Goal: Task Accomplishment & Management: Manage account settings

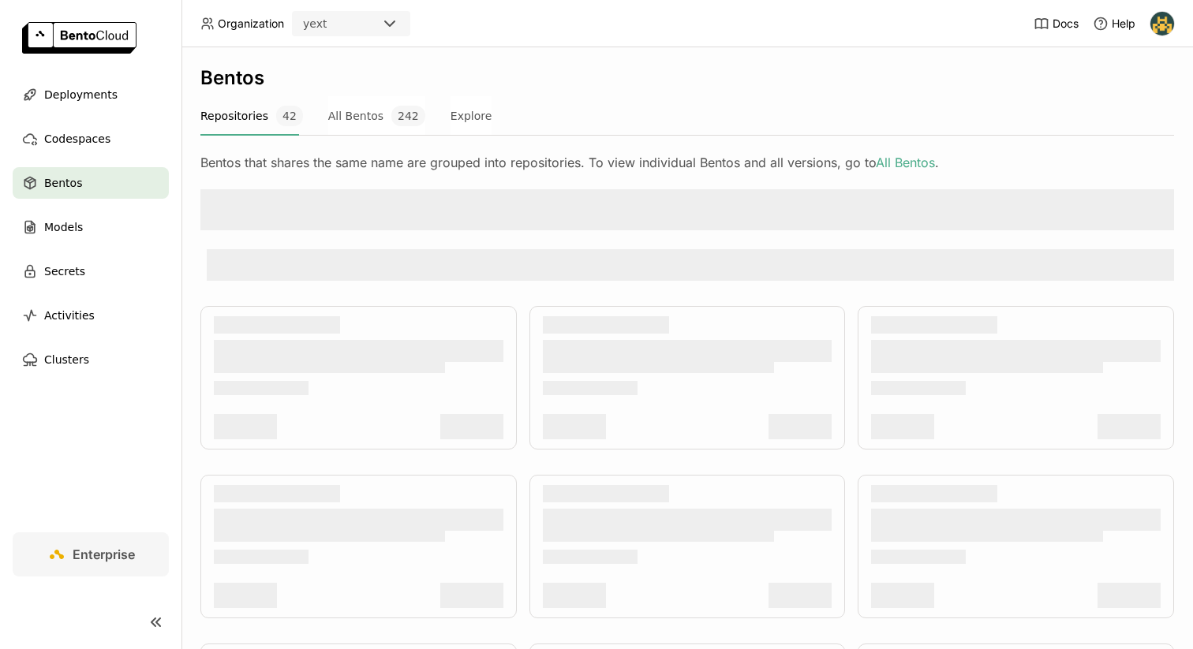
click at [1154, 27] on img at bounding box center [1162, 24] width 24 height 24
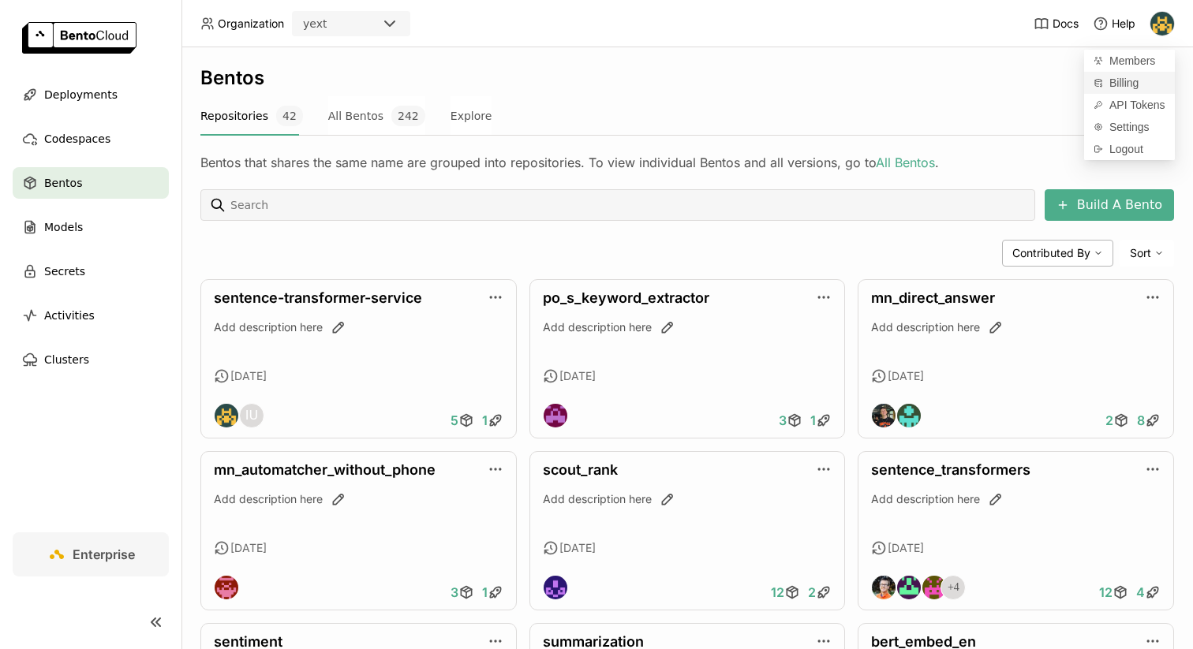
click at [1143, 75] on link "Billing" at bounding box center [1129, 83] width 91 height 22
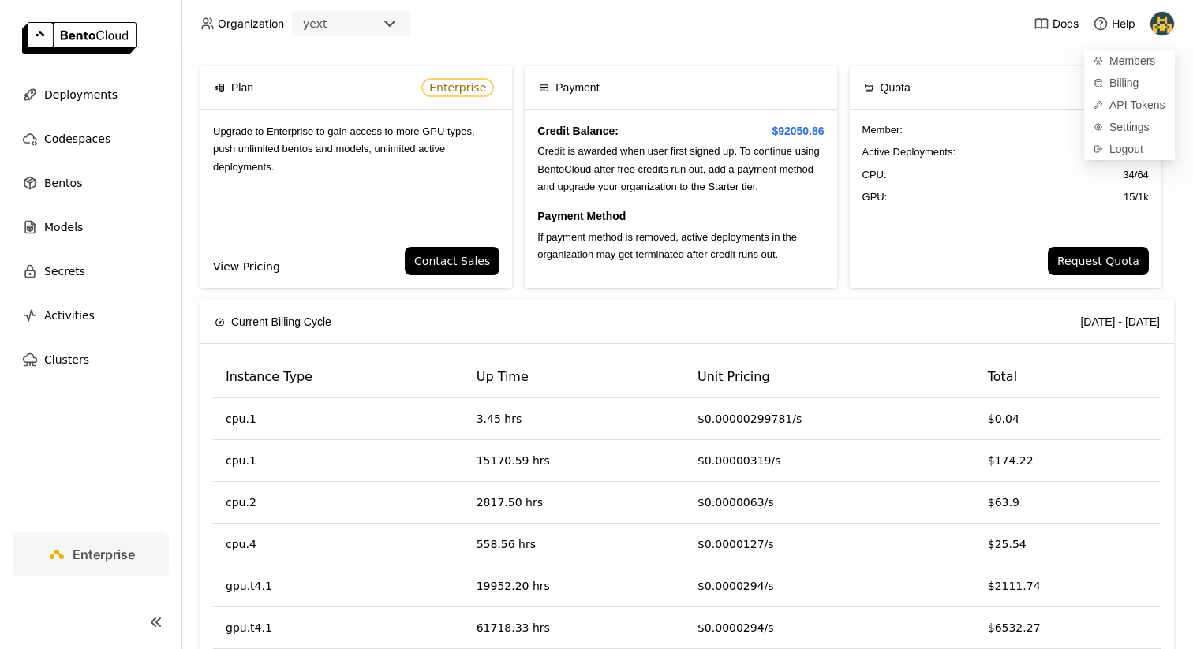
click at [718, 290] on div "Plan Enterprise Upgrade to Enterprise to gain access to more GPU types, push un…" at bounding box center [687, 183] width 974 height 234
click at [255, 266] on link "View Pricing" at bounding box center [246, 266] width 67 height 17
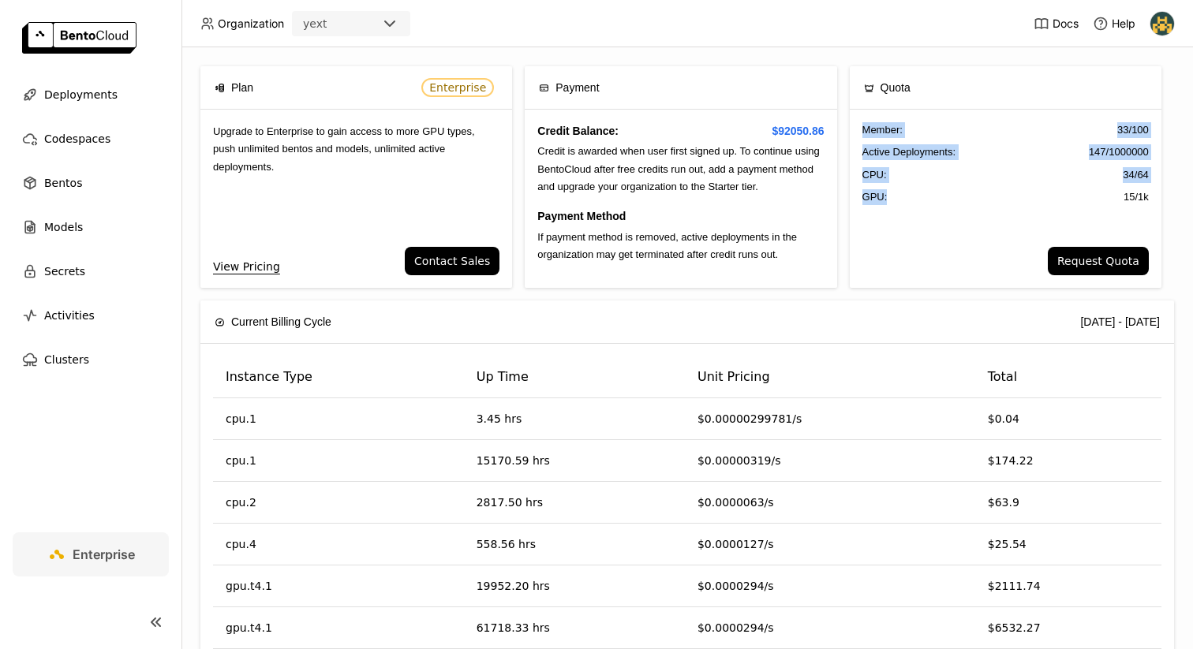
drag, startPoint x: 864, startPoint y: 125, endPoint x: 974, endPoint y: 195, distance: 129.8
click at [974, 195] on div "Member : 33 / 100 Active Deployments : 147 / 1000000 CPU: 34 / 64 GPU: 15 / 1k" at bounding box center [1006, 178] width 312 height 137
click at [974, 195] on div "GPU: 15 / 1k" at bounding box center [1005, 197] width 286 height 16
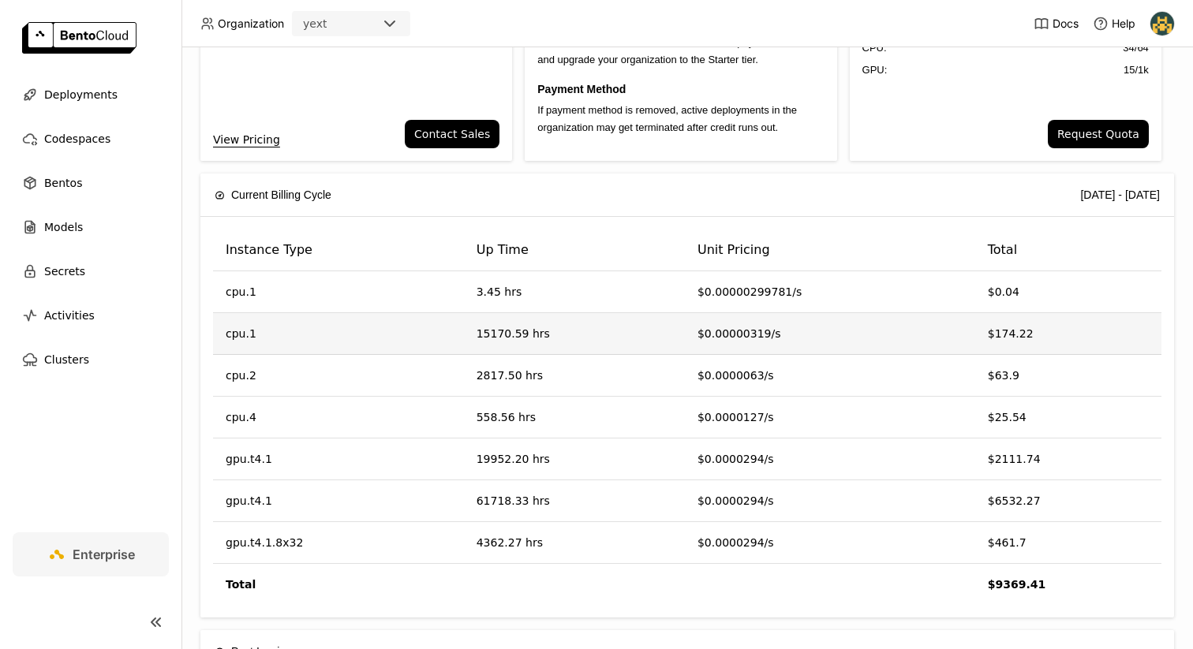
scroll to position [126, 0]
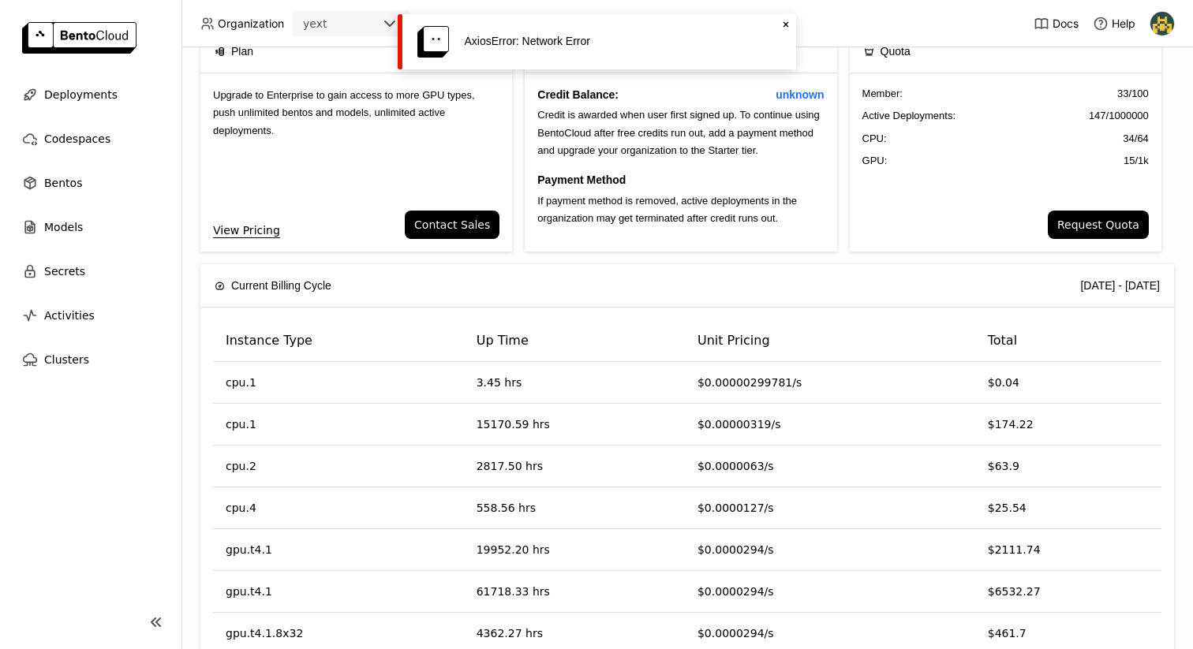
scroll to position [50, 0]
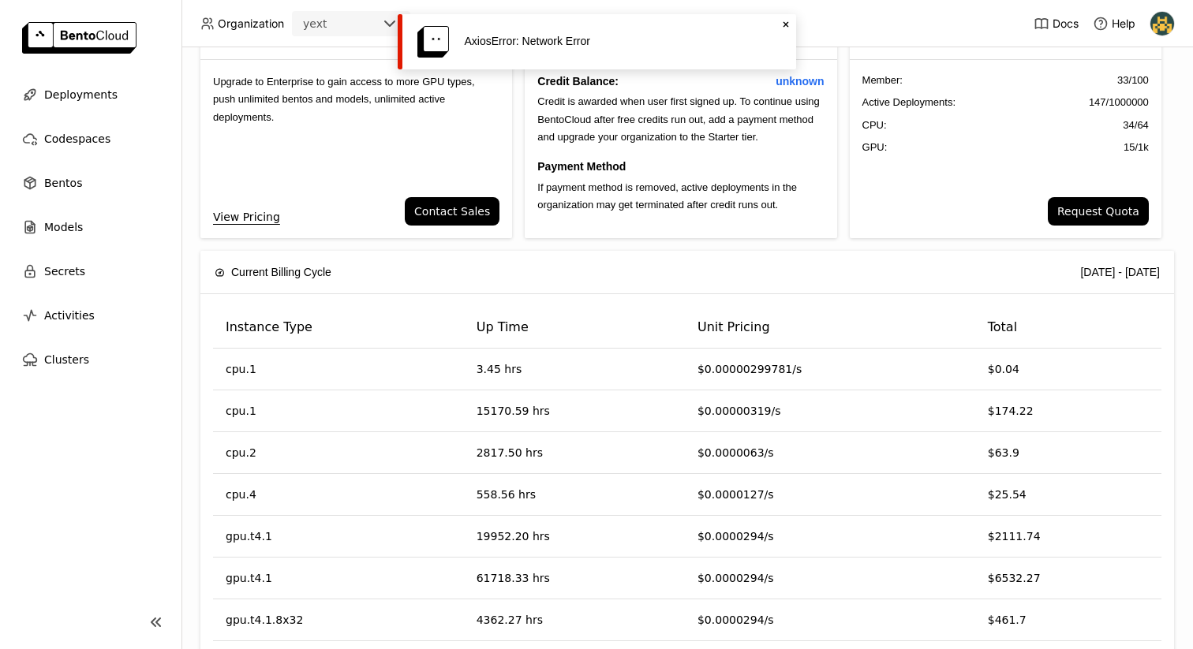
click at [787, 25] on icon "Close" at bounding box center [786, 24] width 13 height 13
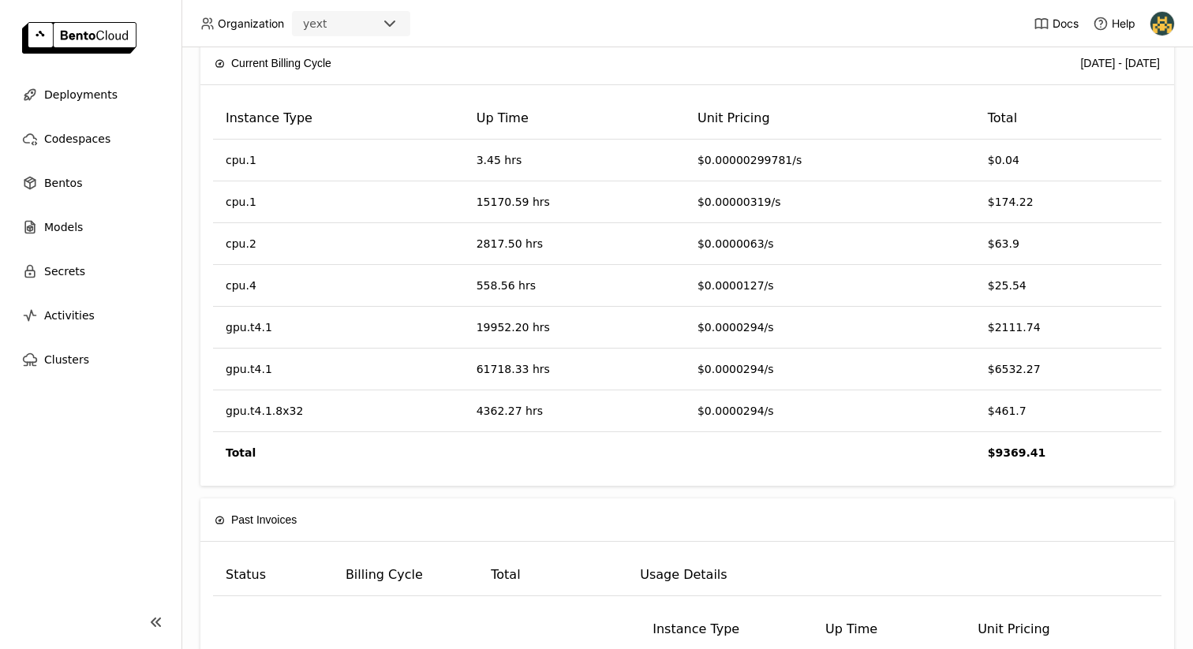
scroll to position [260, 0]
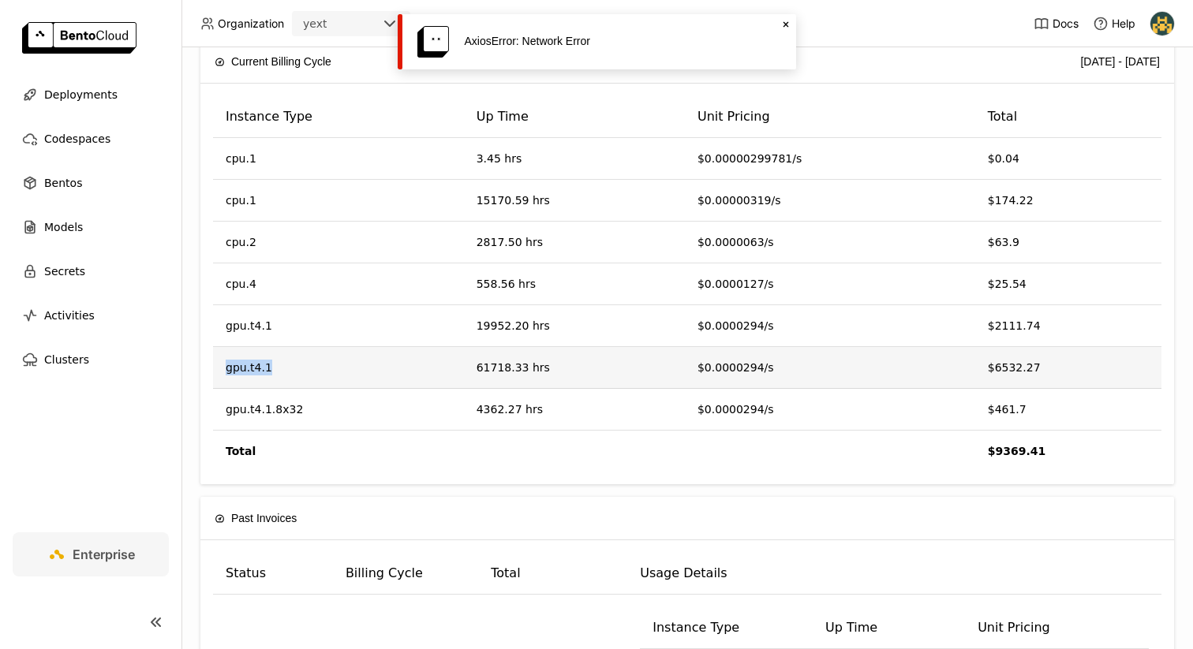
drag, startPoint x: 286, startPoint y: 368, endPoint x: 218, endPoint y: 367, distance: 68.7
click at [218, 367] on td "gpu.t4.1" at bounding box center [338, 368] width 251 height 42
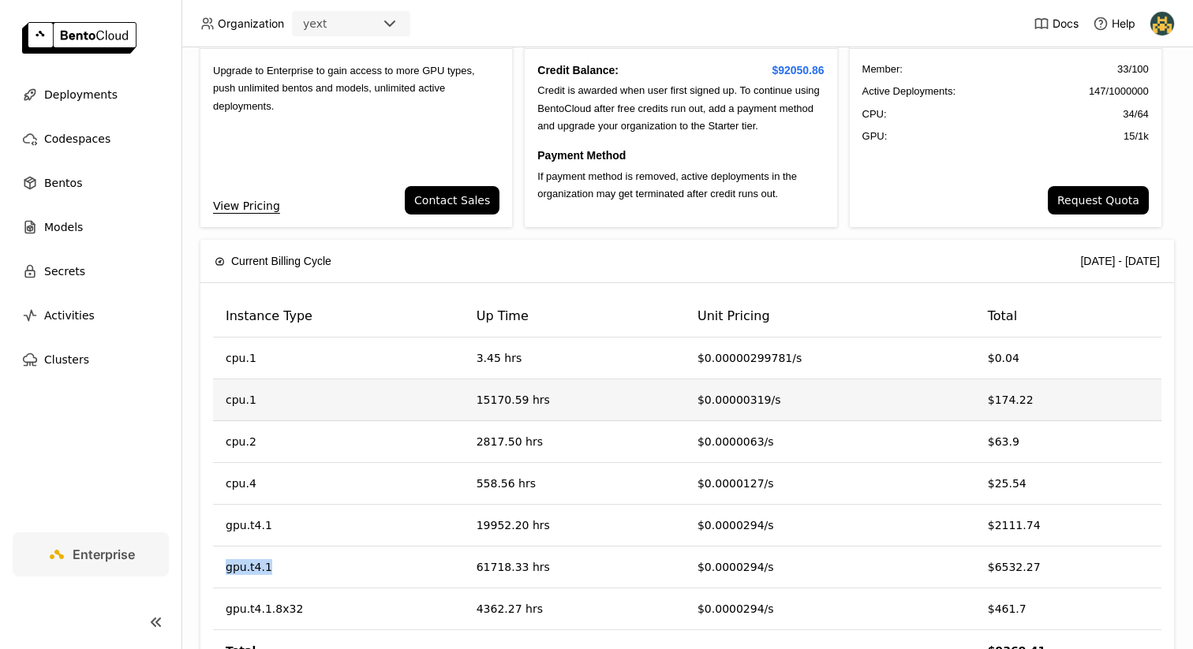
scroll to position [60, 0]
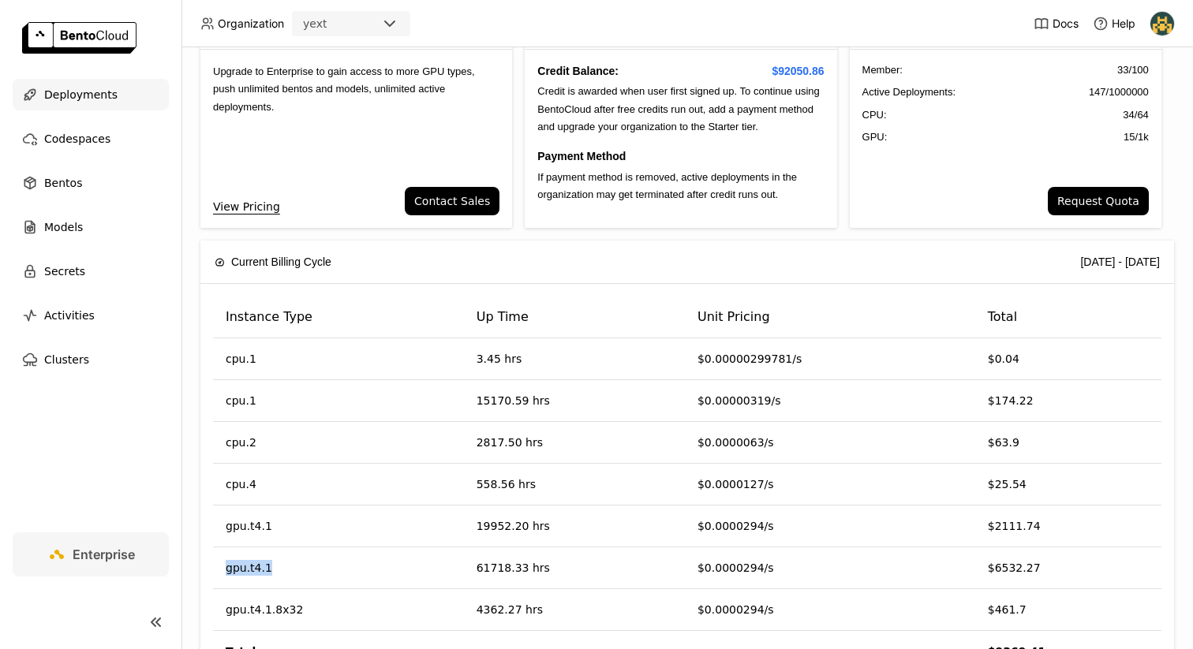
click at [143, 110] on div "Deployments" at bounding box center [91, 95] width 156 height 32
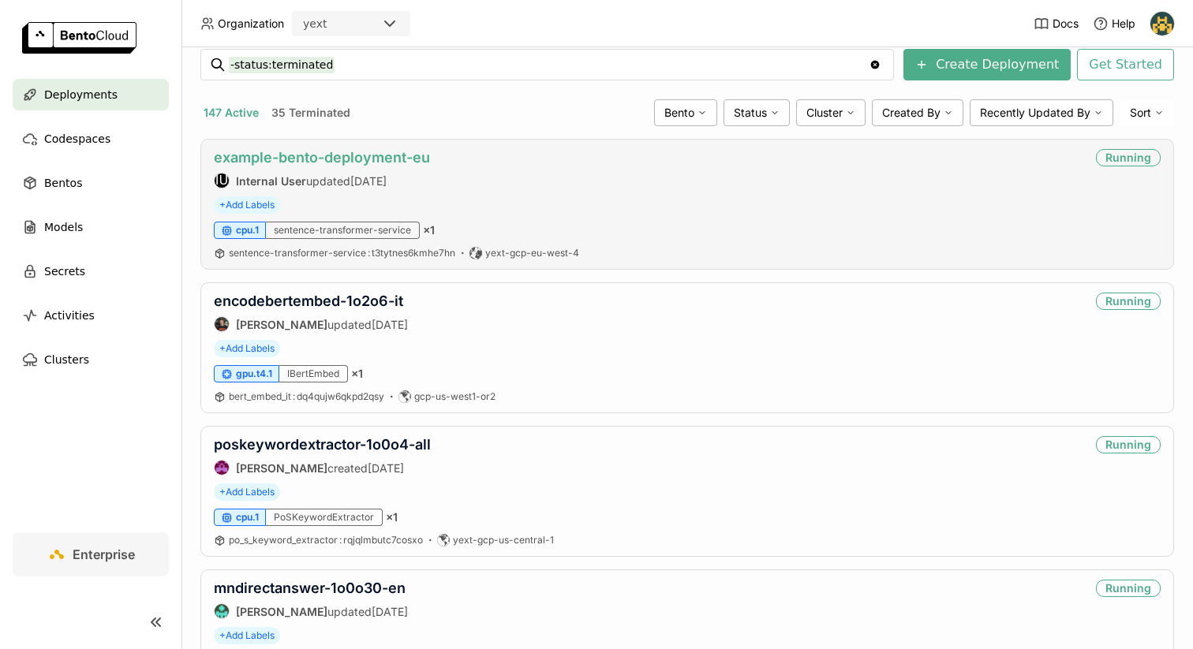
click at [410, 165] on link "example-bento-deployment-eu" at bounding box center [322, 157] width 216 height 17
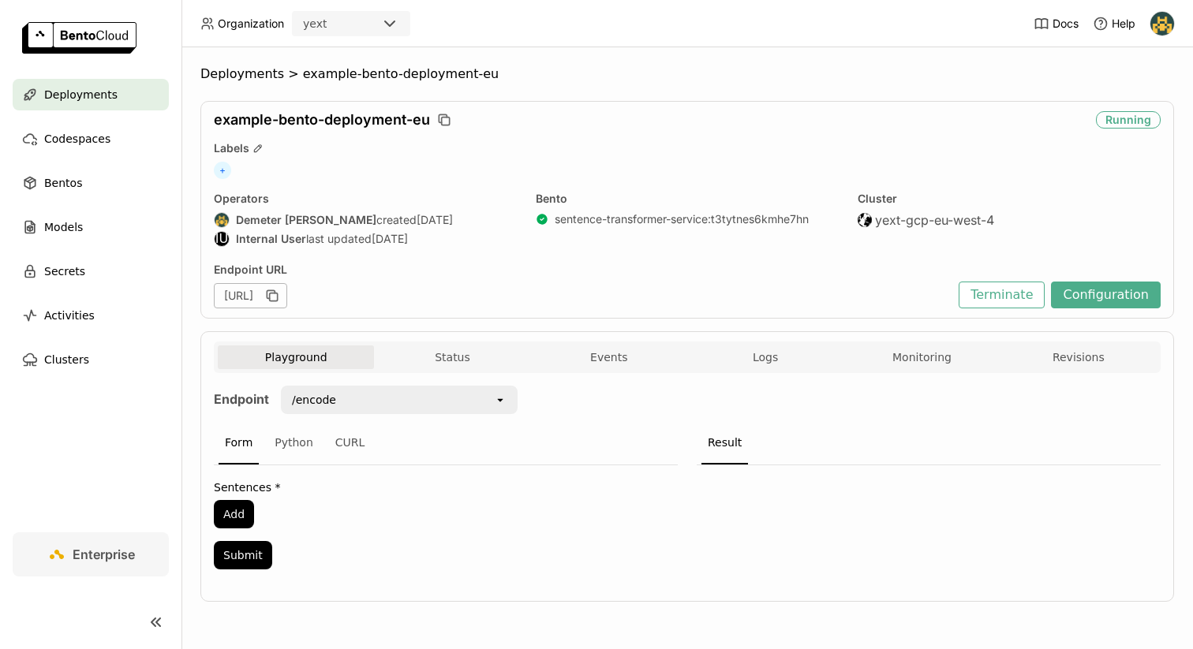
click at [87, 210] on ul "Deployments Codespaces Bentos Models Secrets Activities Clusters" at bounding box center [90, 227] width 181 height 297
click at [87, 222] on div "Models" at bounding box center [91, 227] width 156 height 32
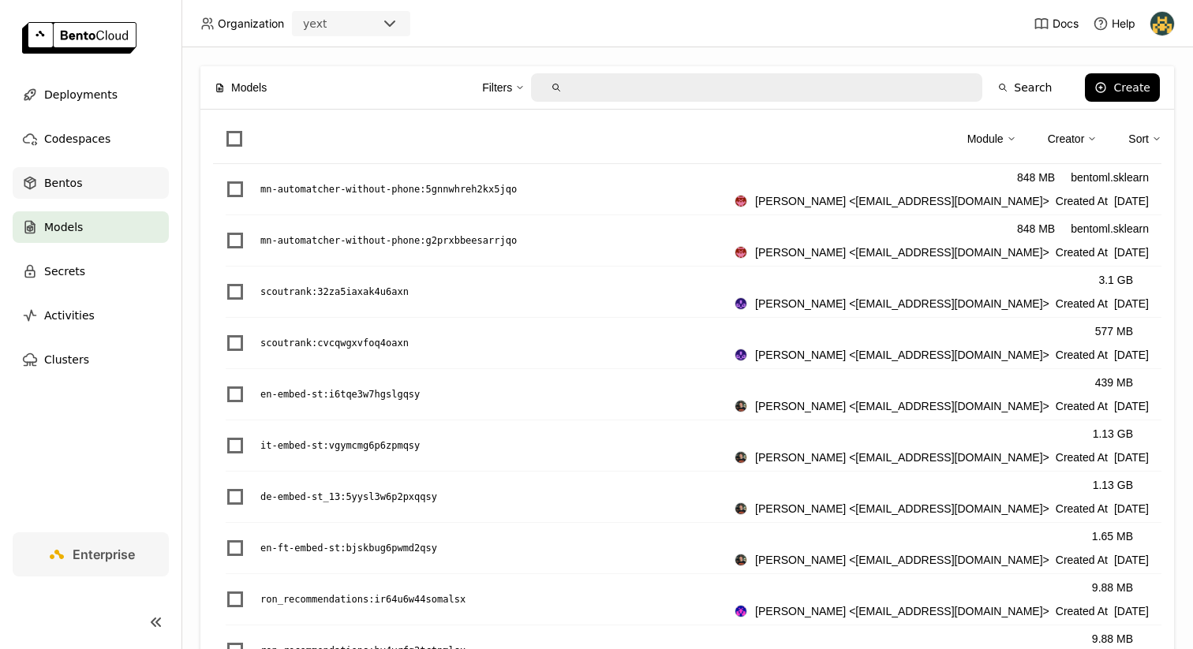
click at [114, 181] on div "Bentos" at bounding box center [91, 183] width 156 height 32
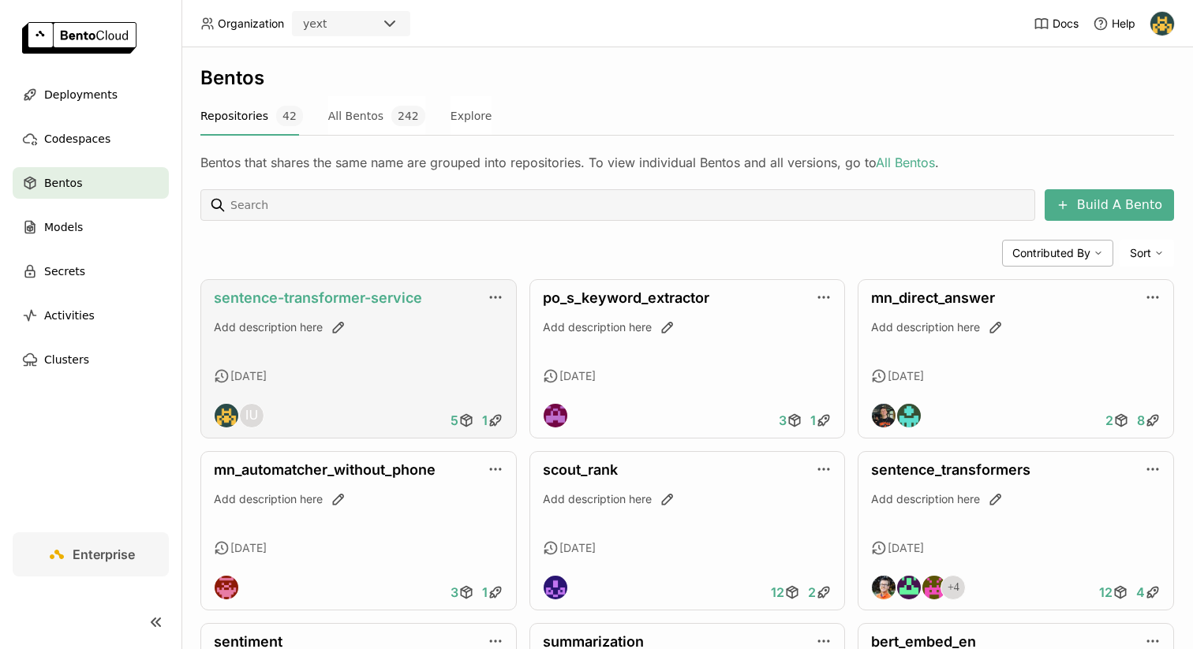
click at [302, 303] on link "sentence-transformer-service" at bounding box center [318, 298] width 208 height 17
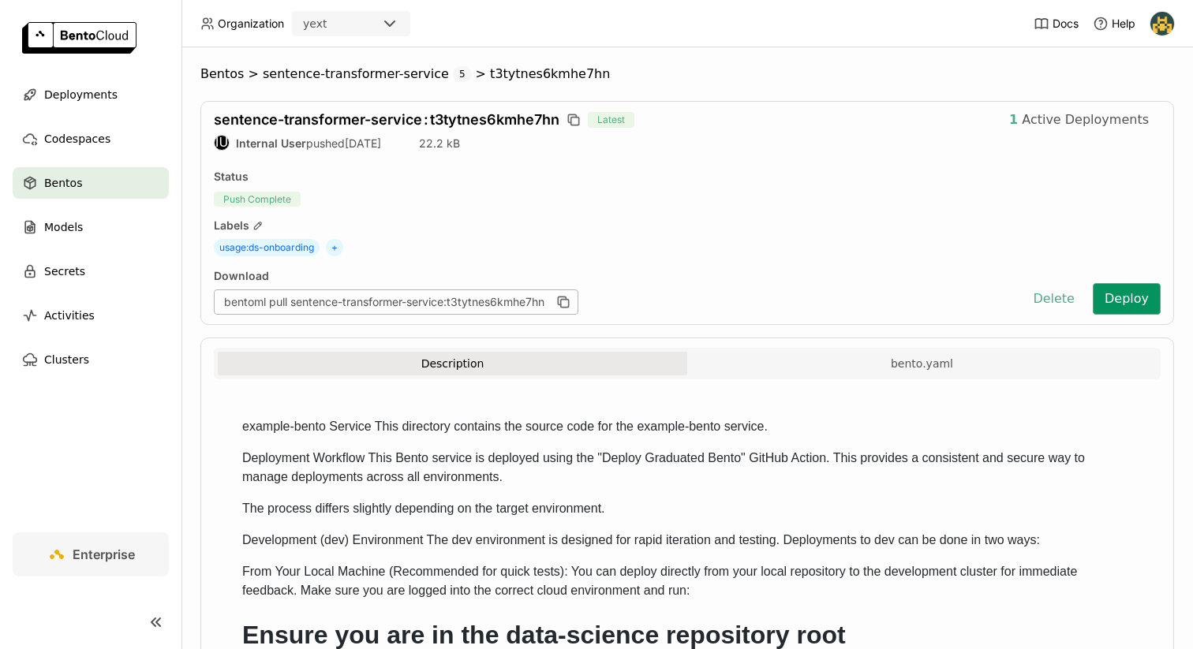
click at [1135, 298] on button "Deploy" at bounding box center [1127, 299] width 68 height 32
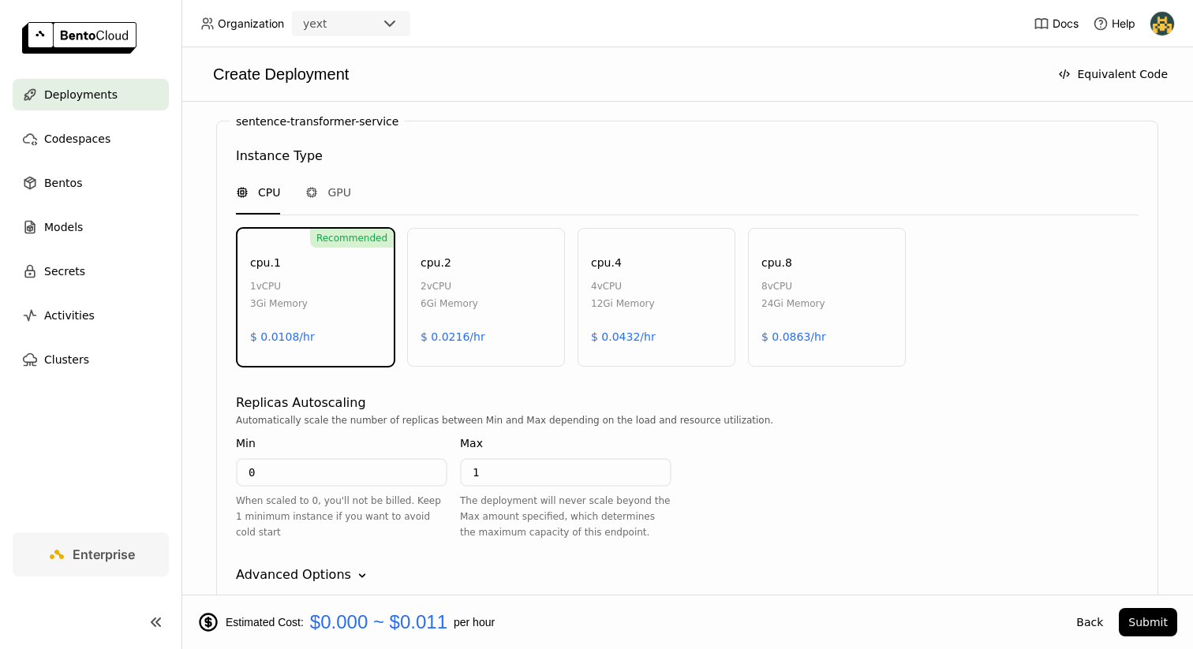
scroll to position [769, 0]
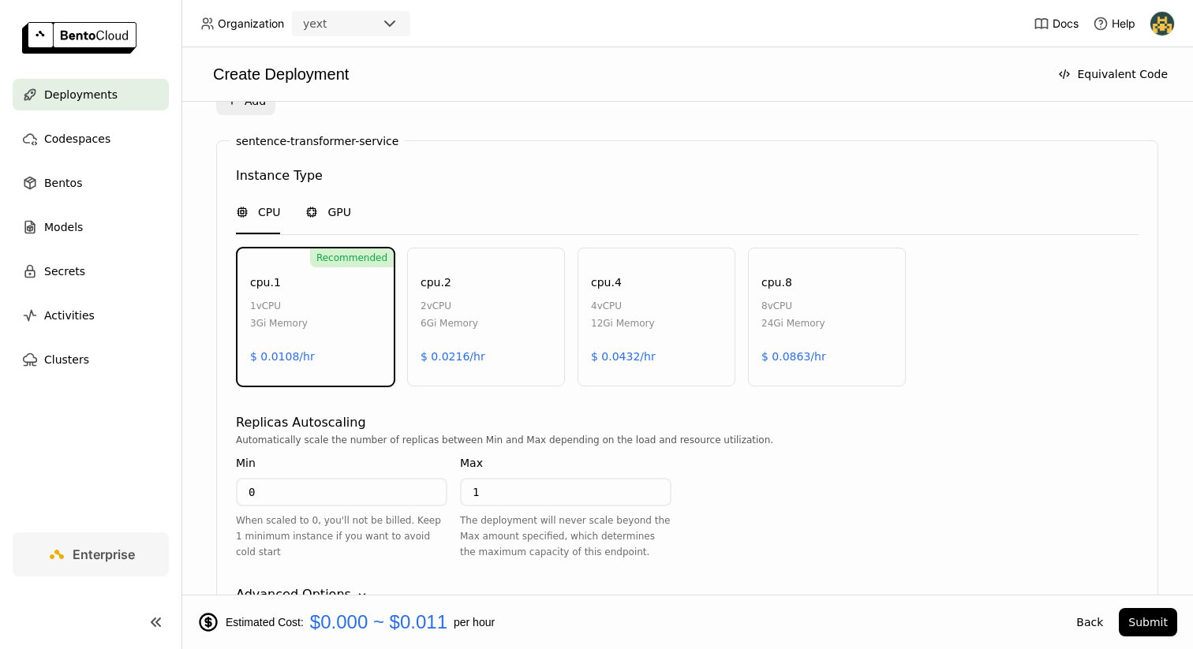
click at [333, 217] on span "GPU" at bounding box center [339, 212] width 24 height 16
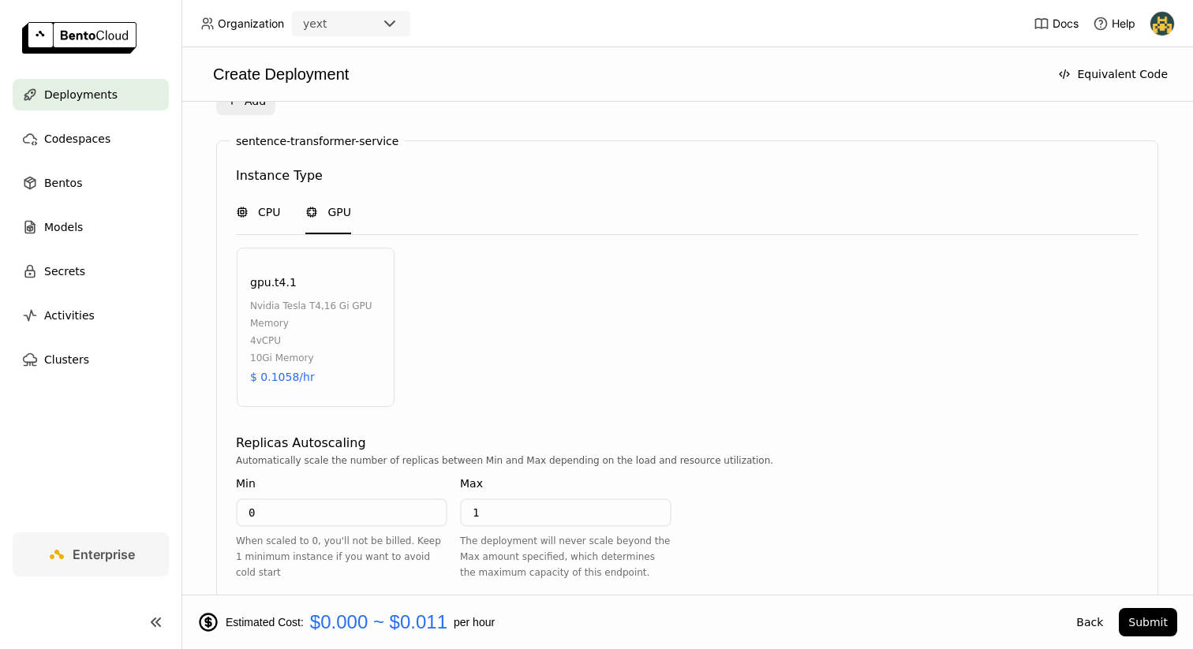
click at [279, 211] on span "CPU" at bounding box center [269, 212] width 22 height 16
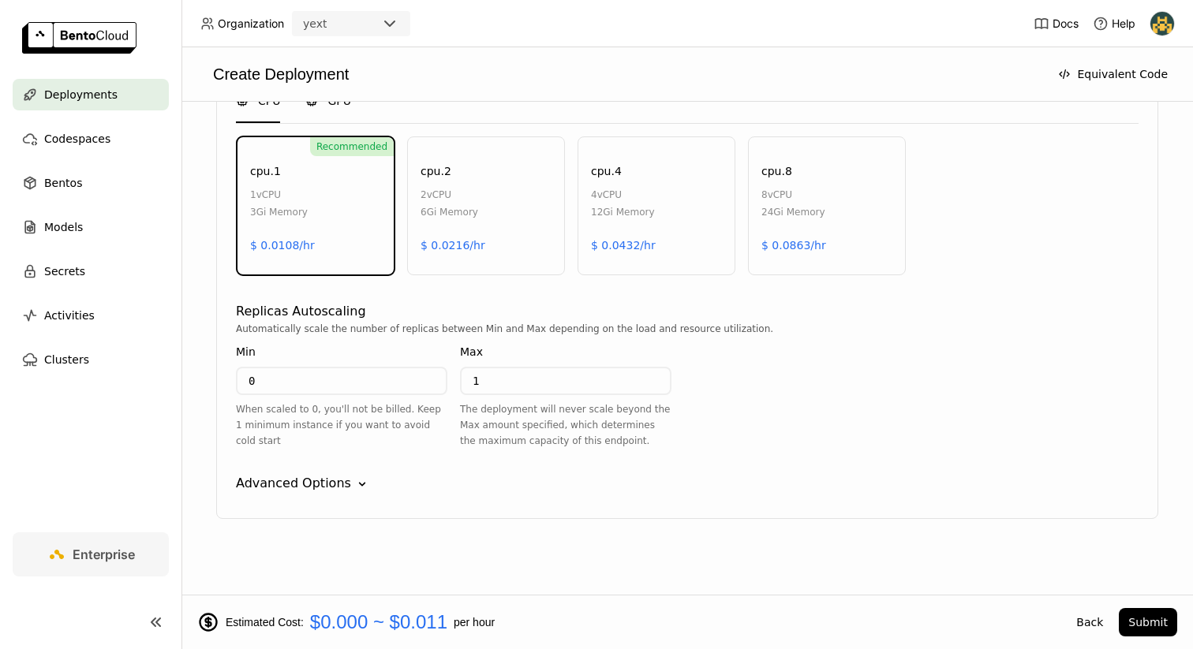
scroll to position [883, 0]
click at [325, 488] on div "Advanced Options" at bounding box center [293, 481] width 115 height 19
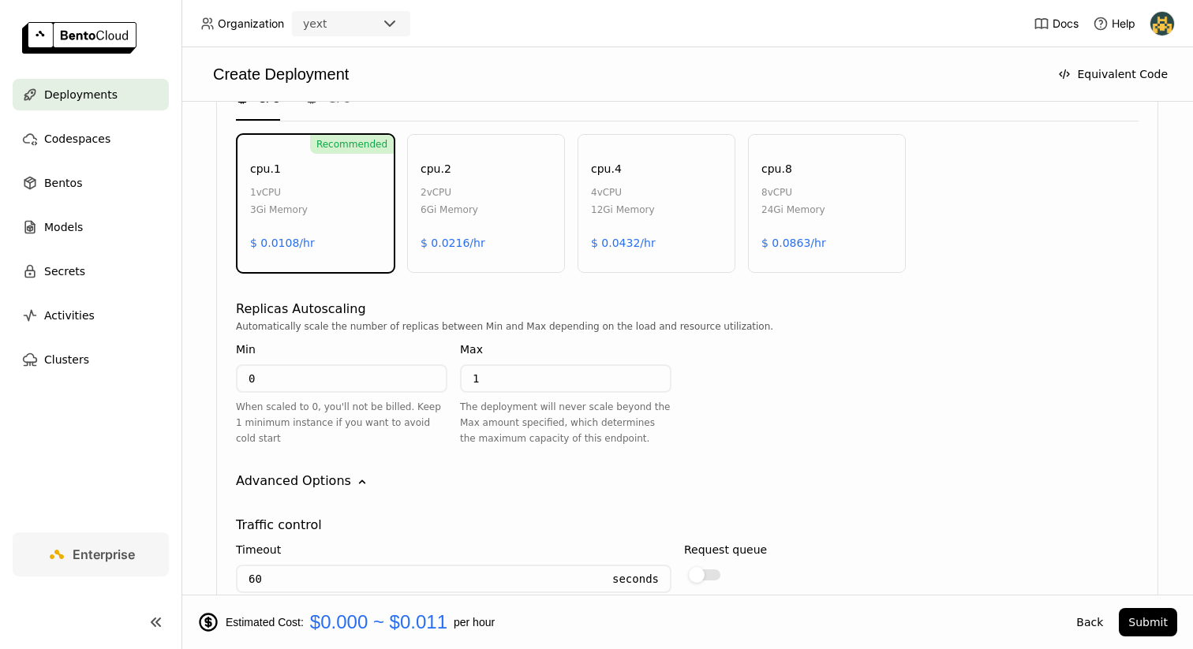
click at [327, 481] on div "Advanced Options" at bounding box center [293, 481] width 115 height 19
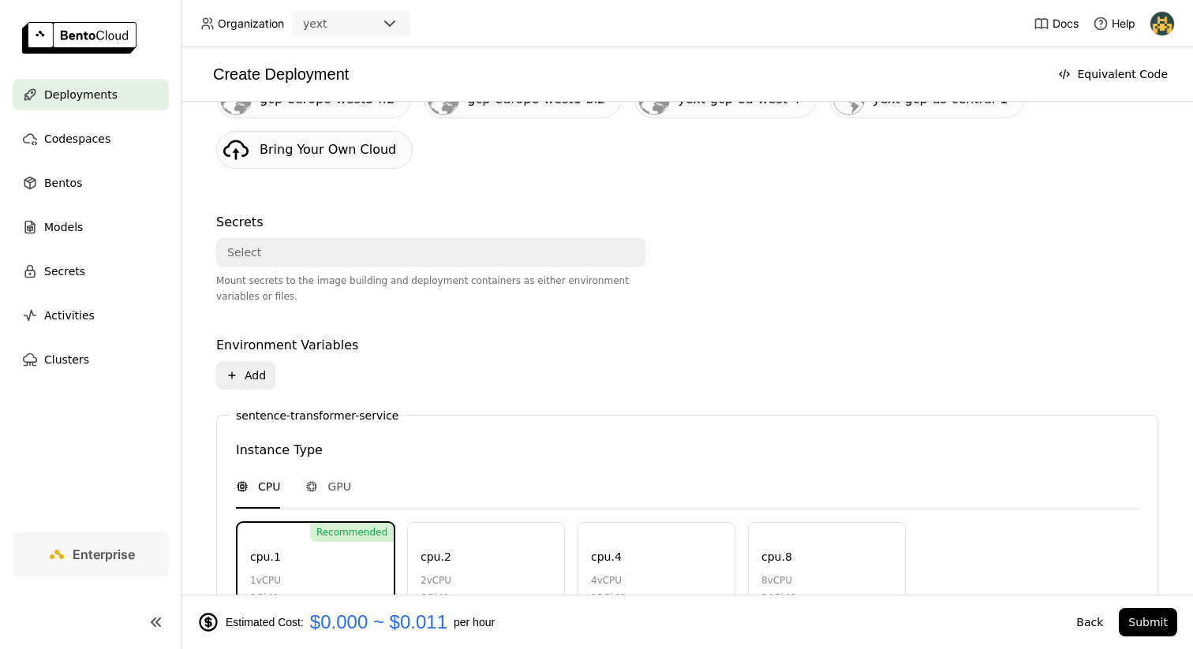
scroll to position [488, 0]
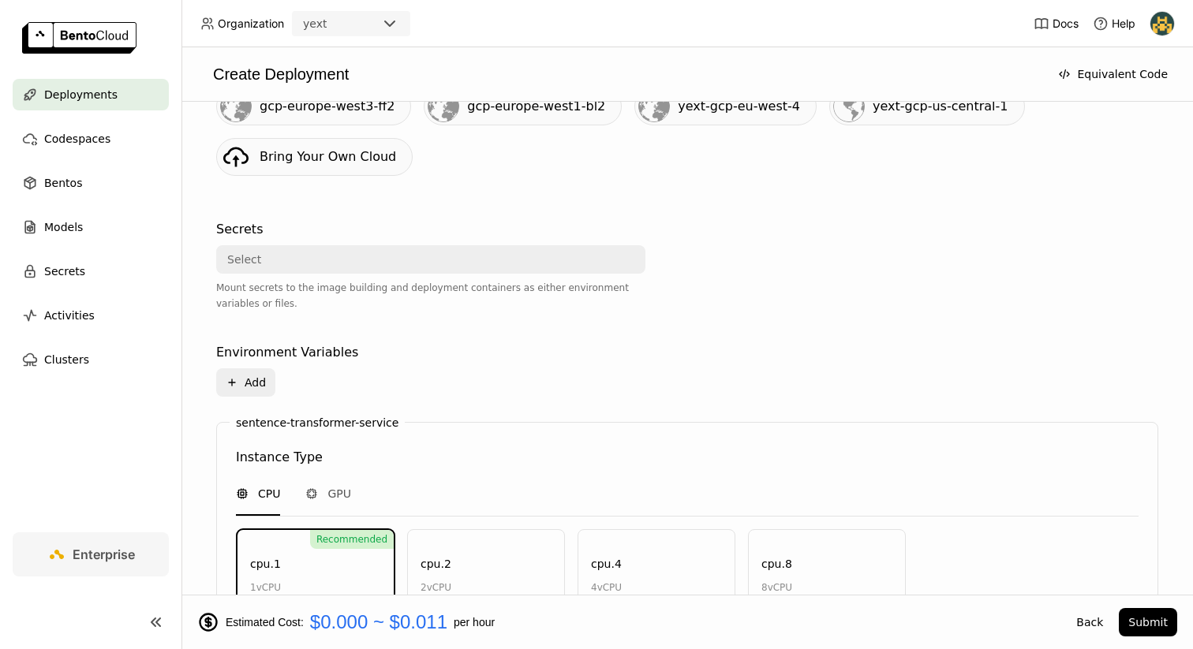
click at [350, 114] on div "gcp-europe-west3-ff2" at bounding box center [327, 106] width 135 height 19
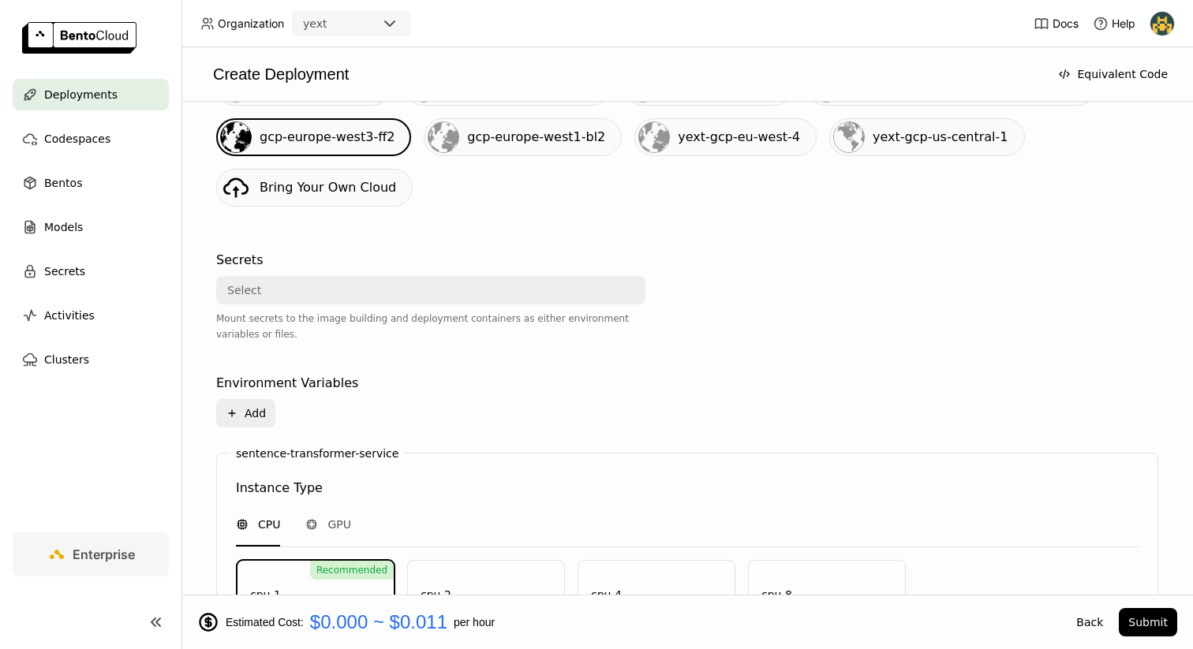
scroll to position [413, 0]
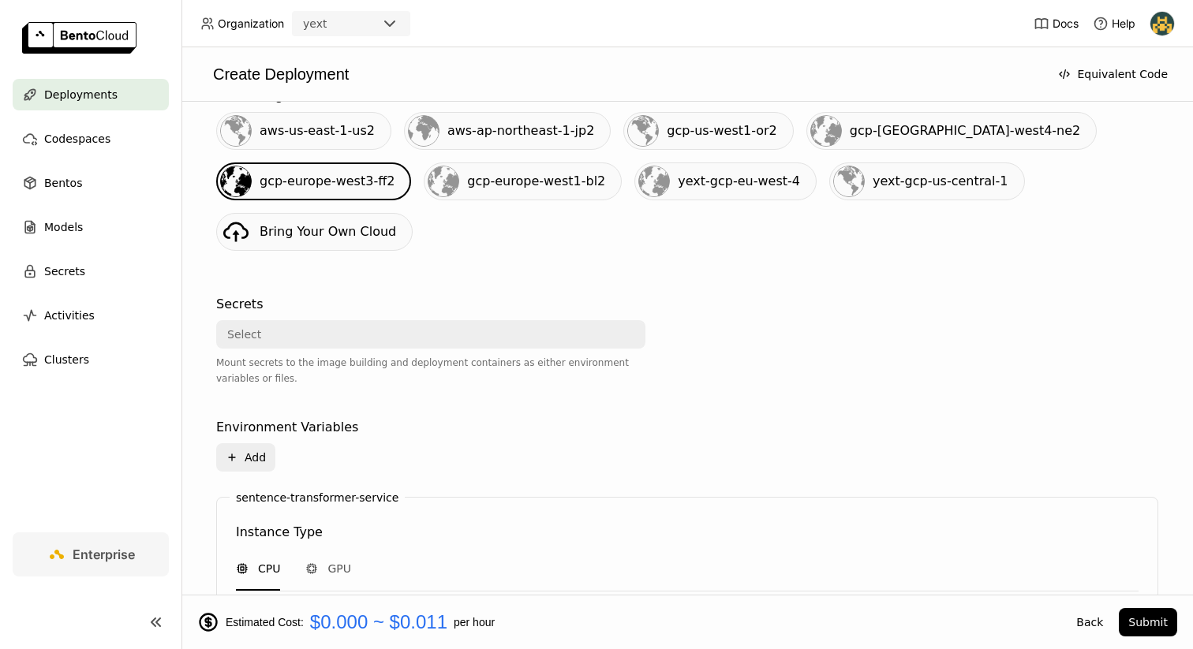
click at [338, 148] on div "aws-us-east-1-us2" at bounding box center [303, 131] width 175 height 38
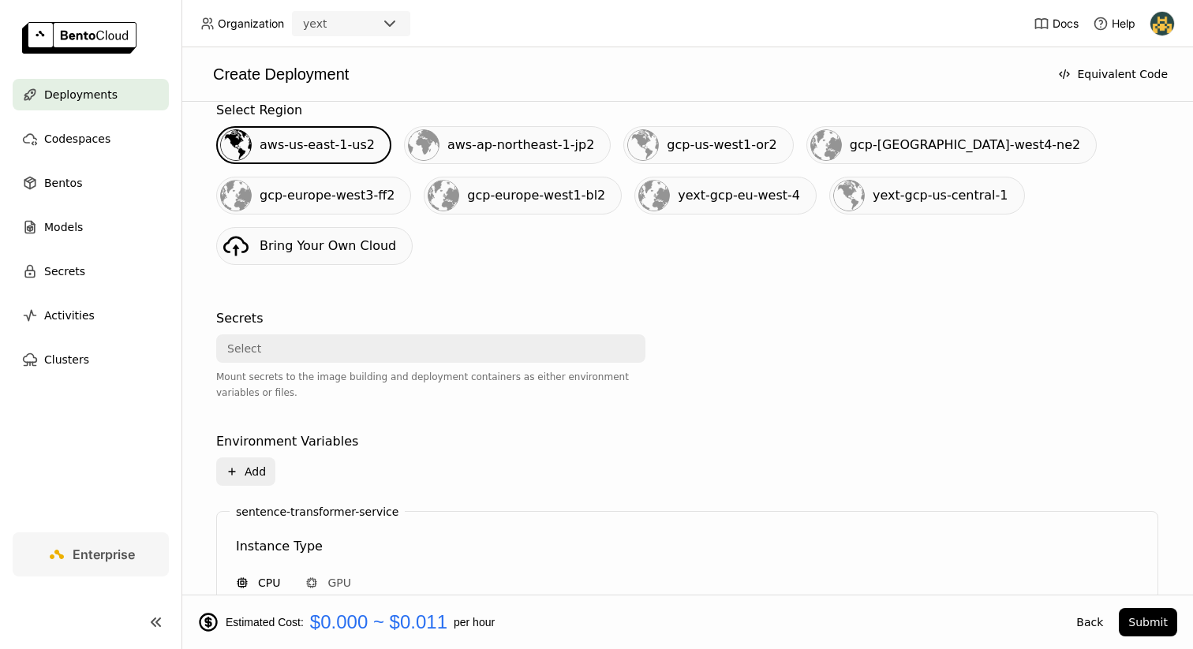
click at [491, 205] on div "gcp-europe-west1-bl2" at bounding box center [523, 196] width 198 height 38
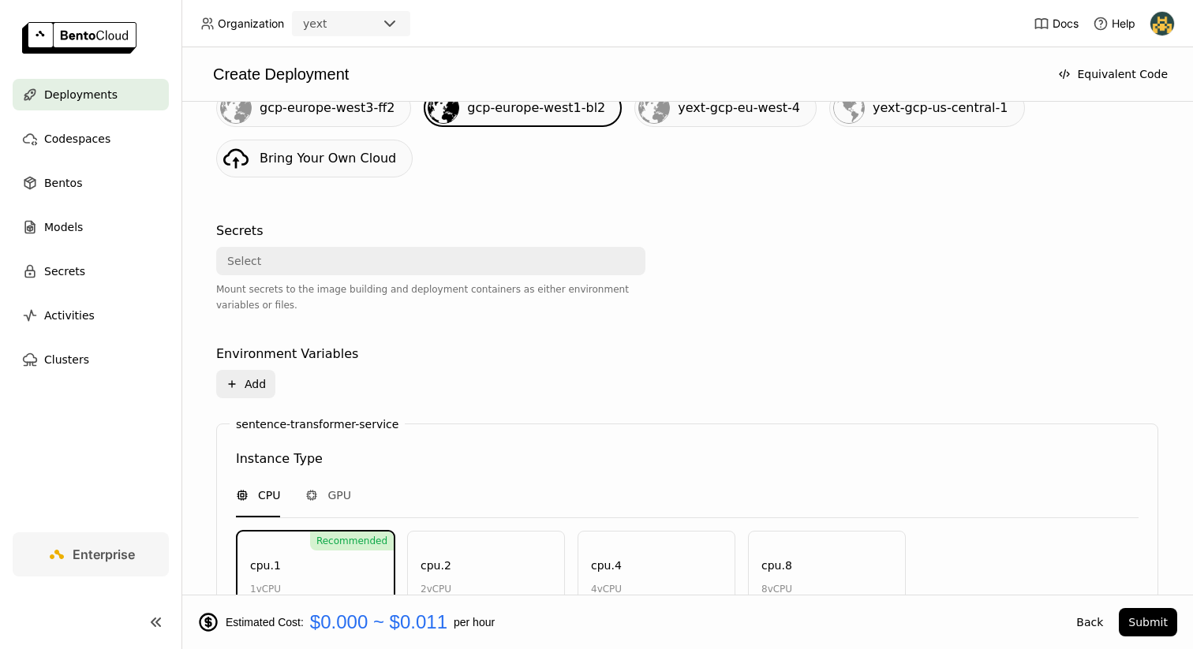
scroll to position [478, 0]
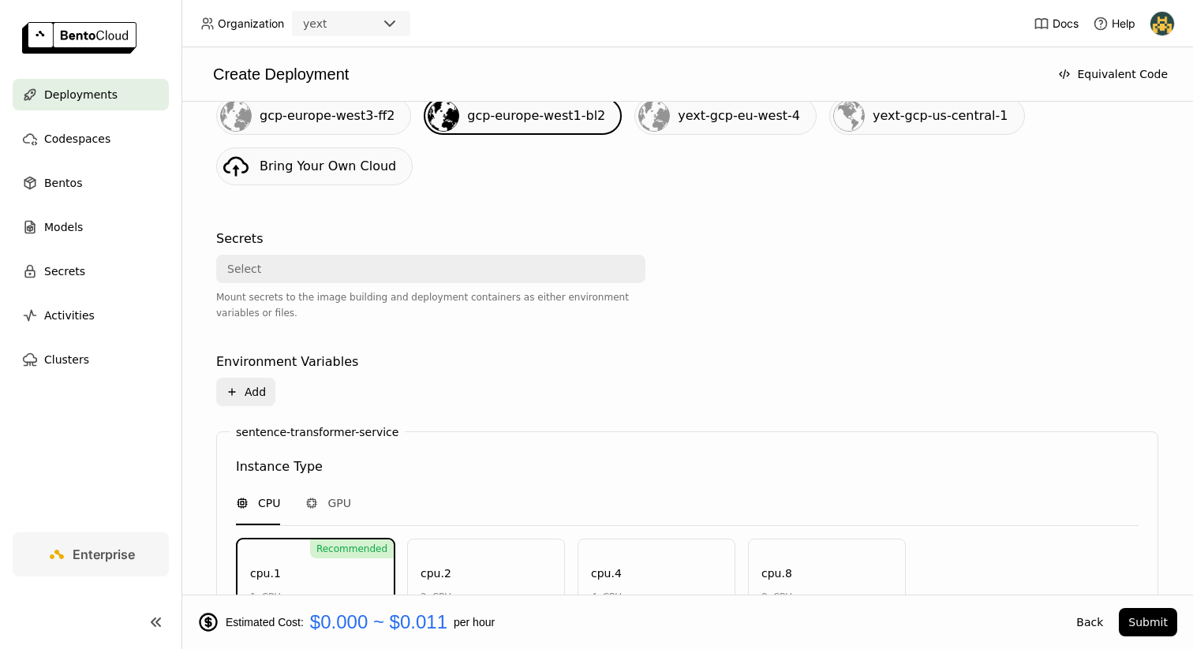
click at [354, 121] on span "gcp-europe-west3-ff2" at bounding box center [327, 115] width 135 height 15
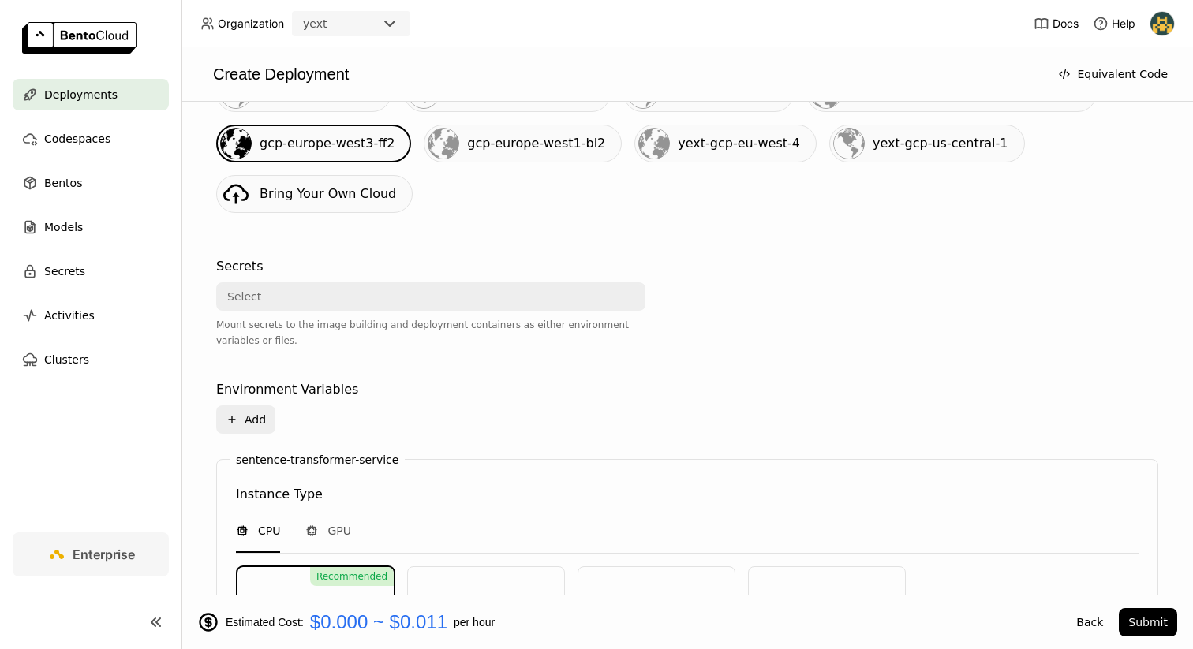
scroll to position [405, 0]
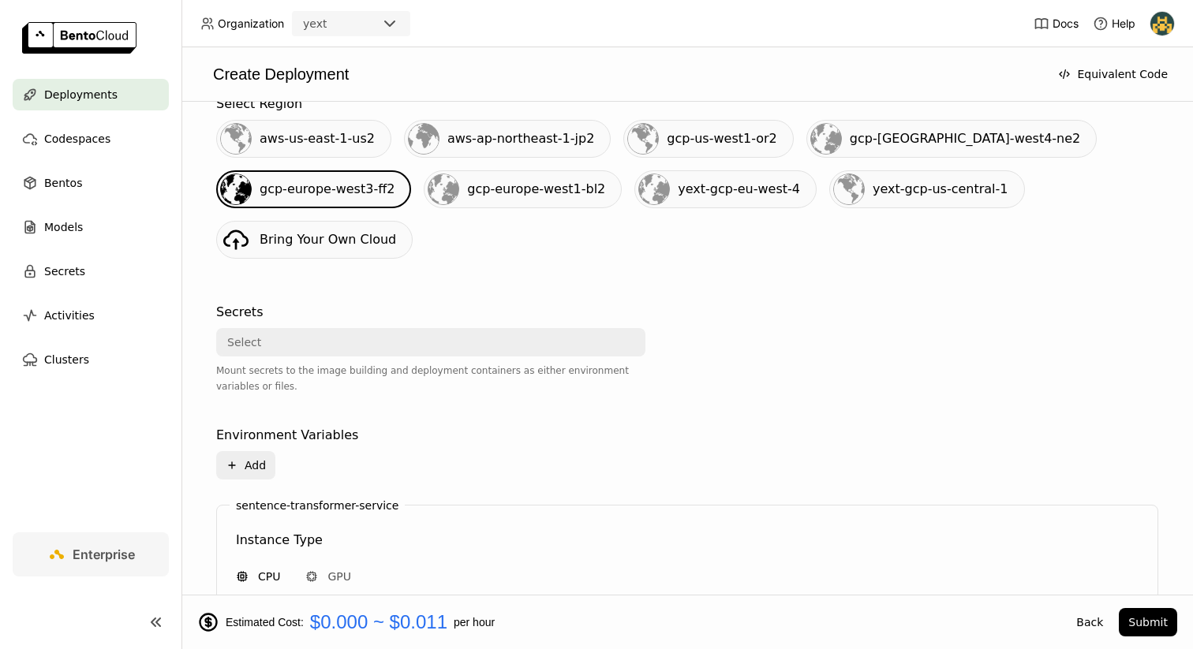
click at [649, 141] on div "gcp-us-west1-or2" at bounding box center [708, 139] width 170 height 38
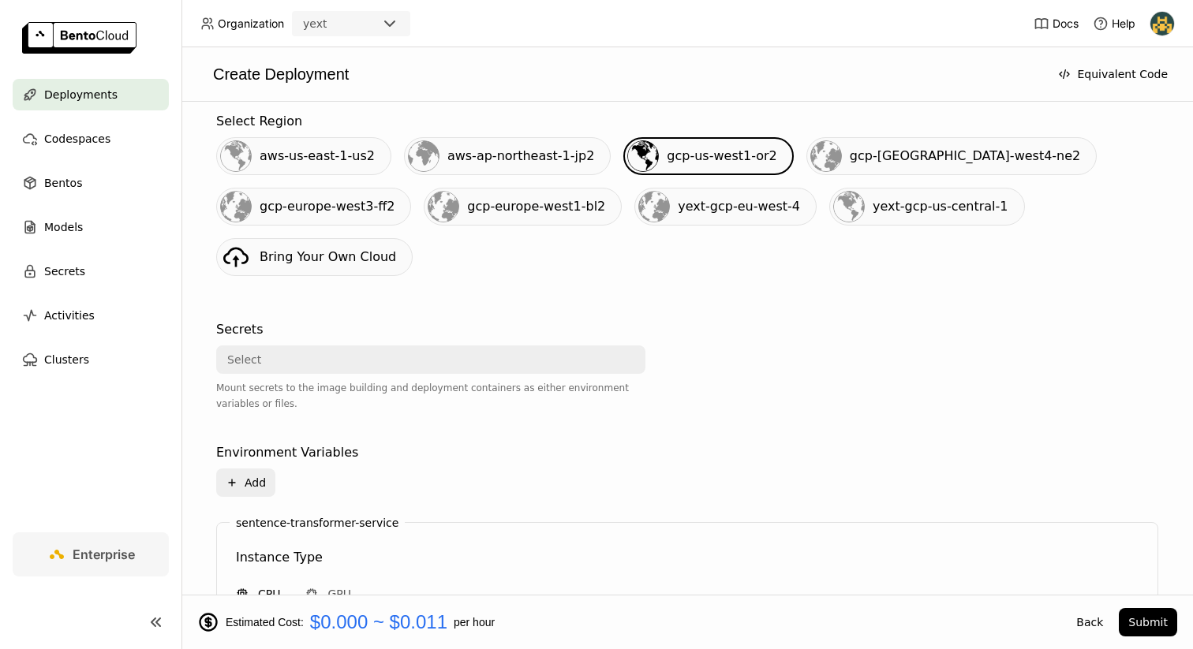
scroll to position [379, 0]
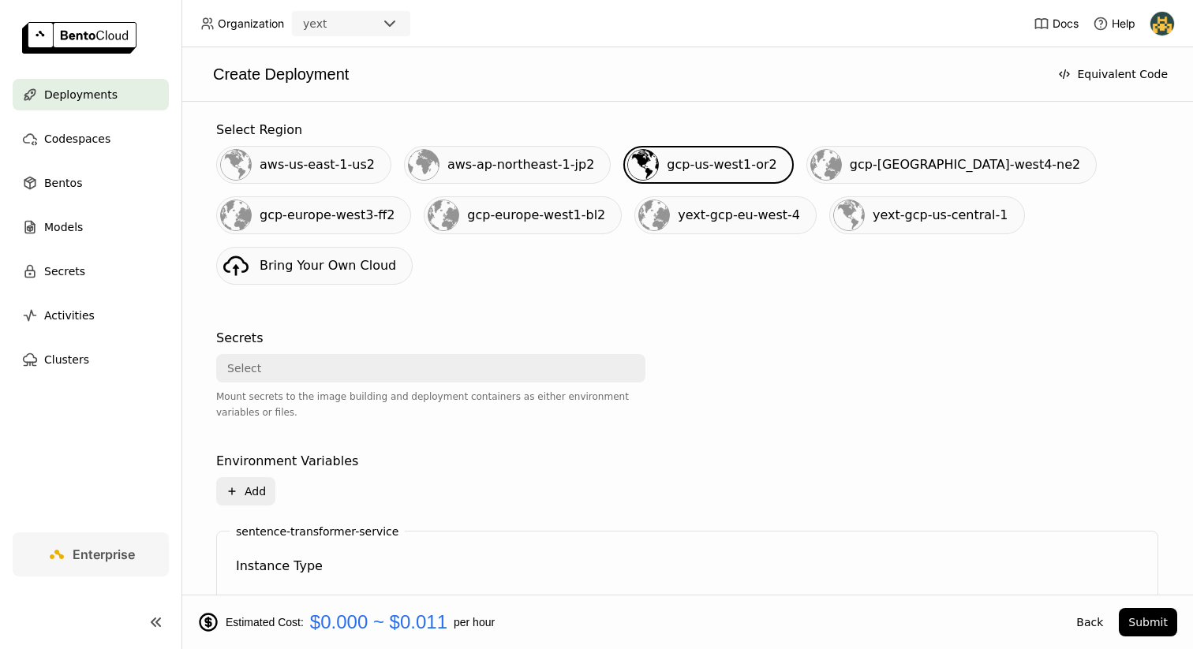
click at [527, 165] on span "aws-ap-northeast-1-jp2" at bounding box center [520, 164] width 147 height 15
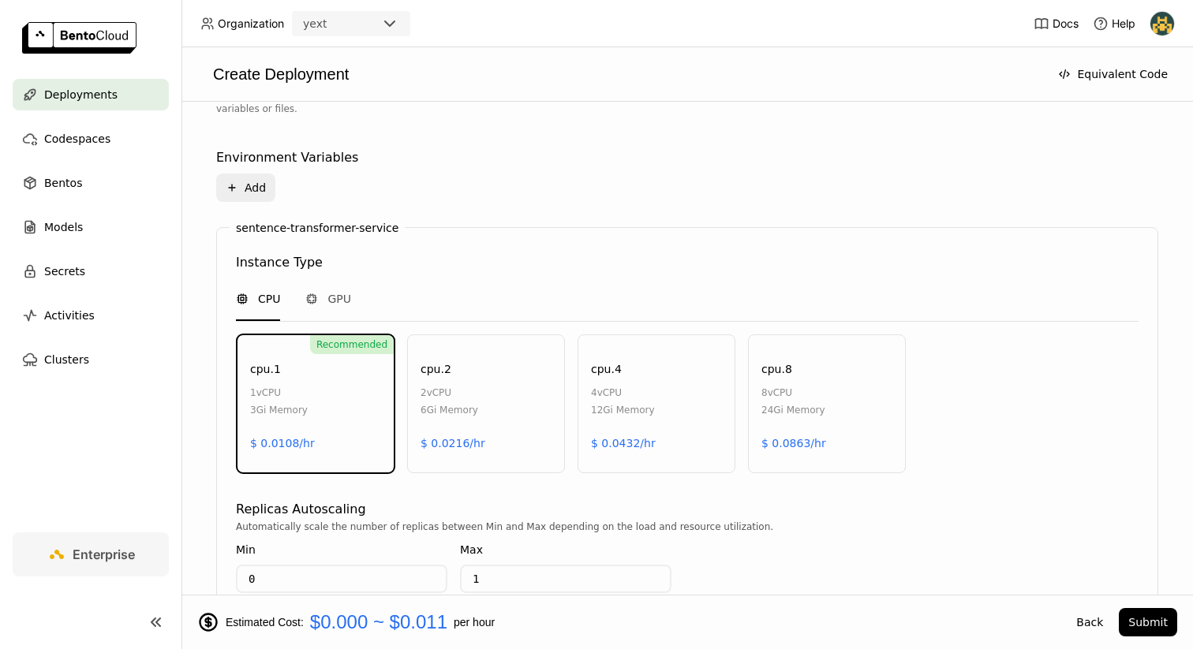
scroll to position [668, 0]
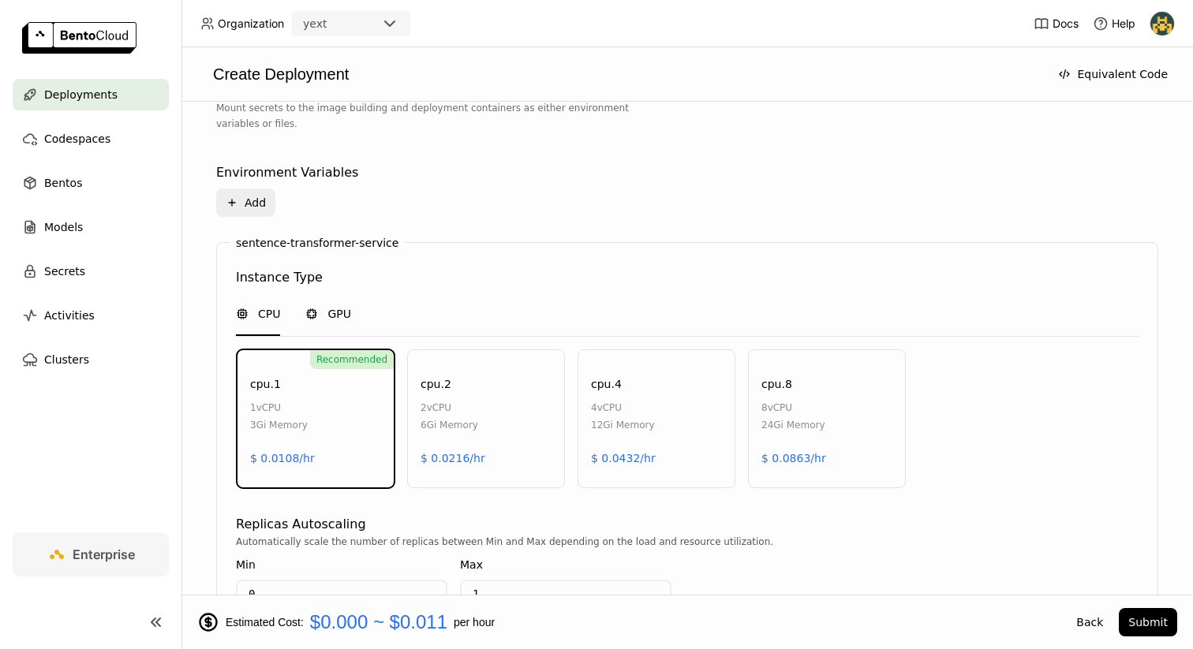
click at [328, 320] on span "GPU" at bounding box center [339, 314] width 24 height 16
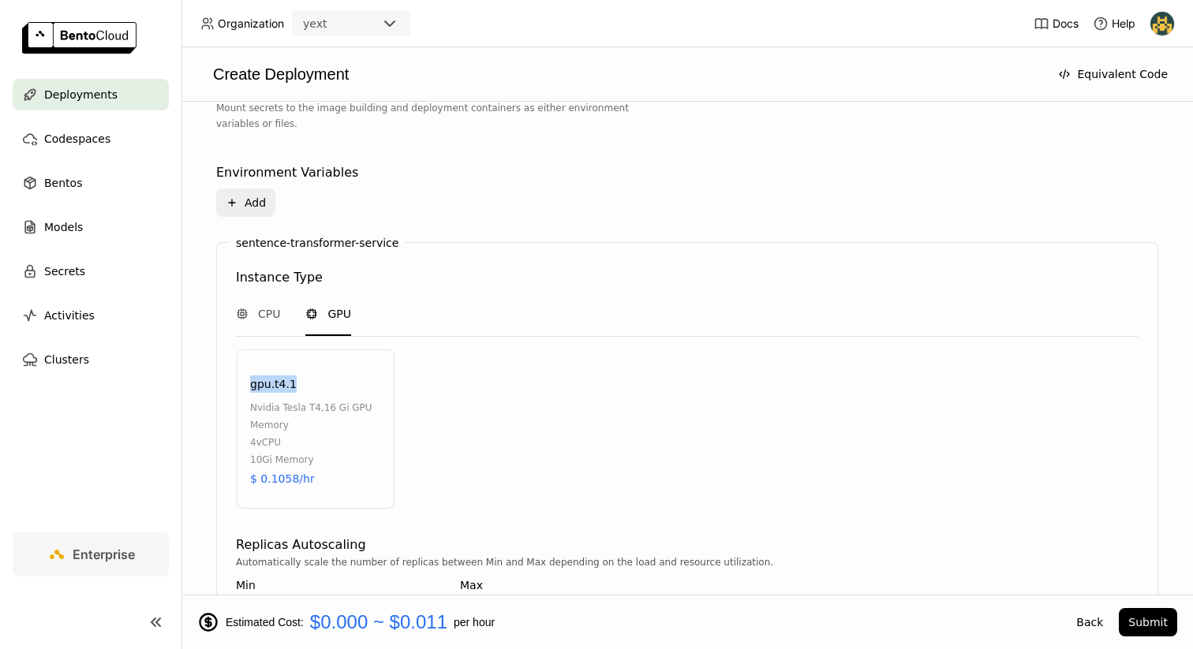
drag, startPoint x: 317, startPoint y: 393, endPoint x: 234, endPoint y: 392, distance: 82.8
copy div "gpu.t4.1"
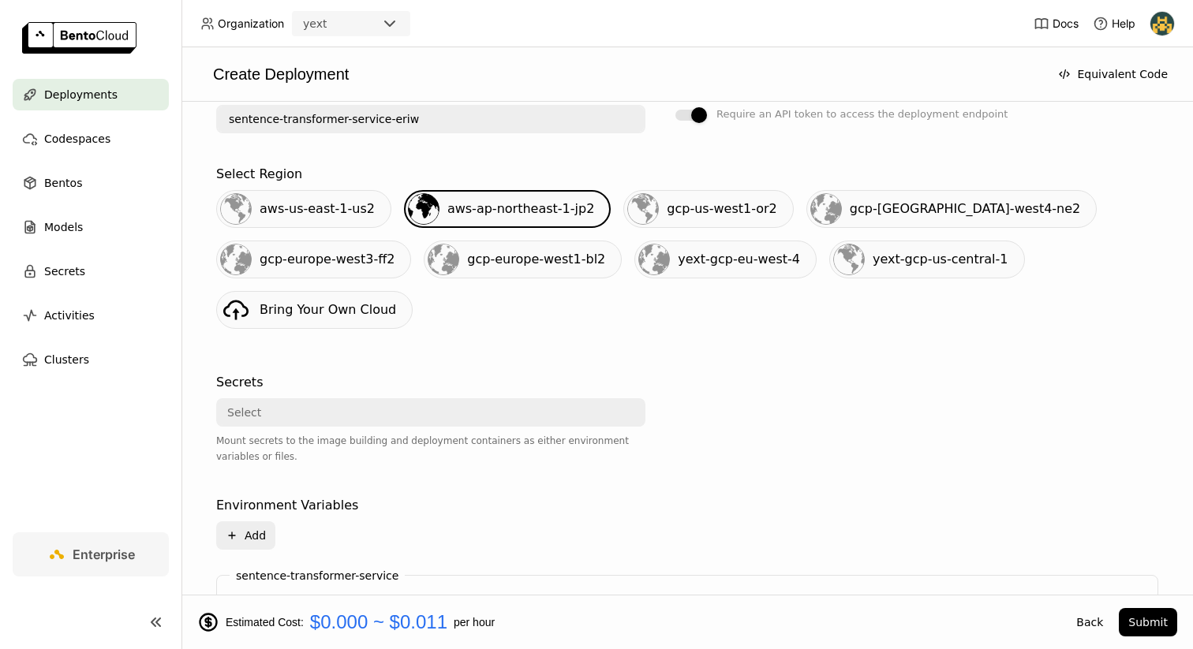
scroll to position [0, 0]
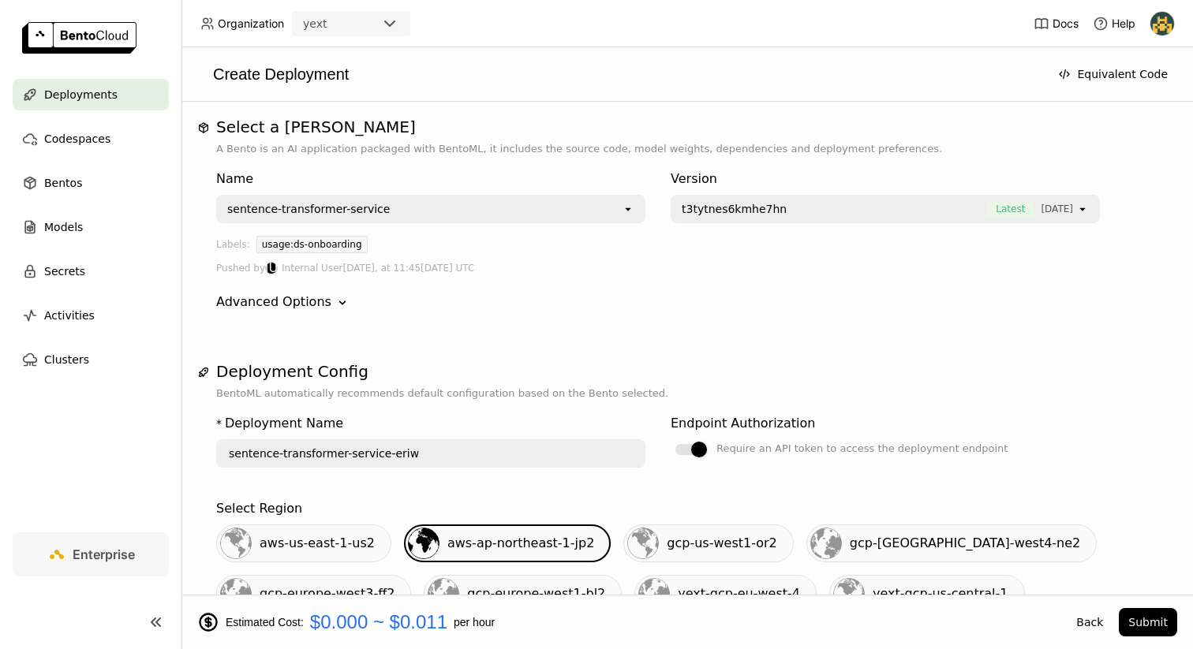
click at [103, 161] on ul "Deployments Codespaces Bentos Models Secrets Activities Clusters" at bounding box center [90, 227] width 181 height 297
click at [103, 187] on div "Bentos" at bounding box center [91, 183] width 156 height 32
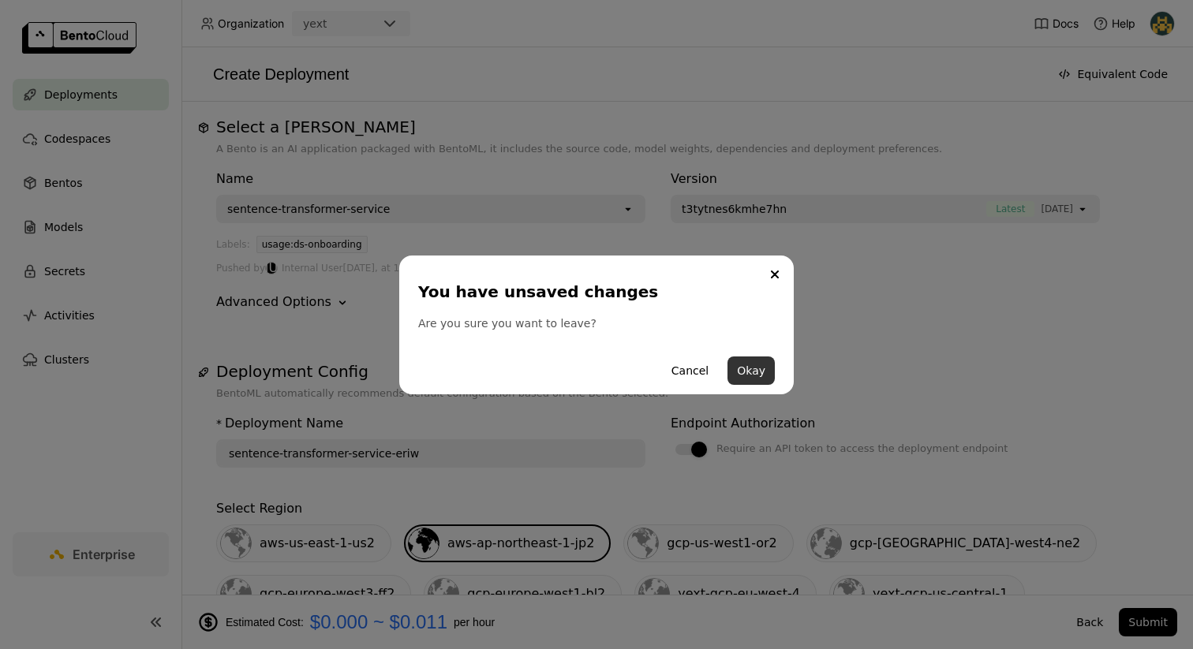
click at [760, 382] on button "Okay" at bounding box center [750, 371] width 47 height 28
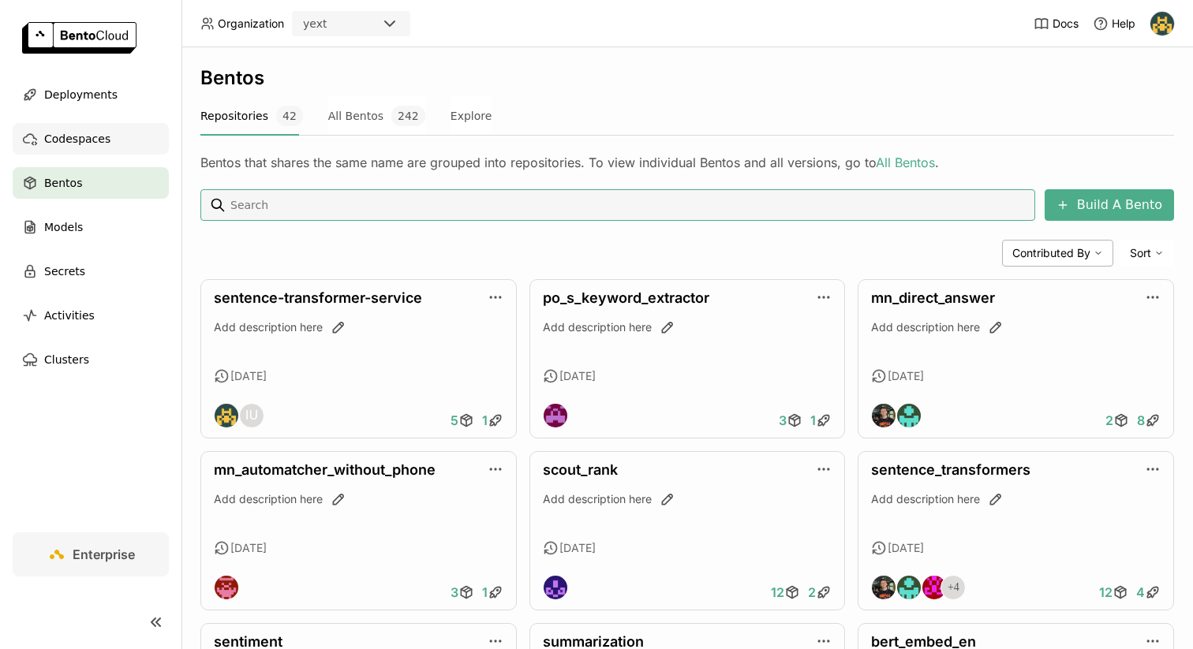
click at [129, 142] on div "Codespaces" at bounding box center [91, 139] width 156 height 32
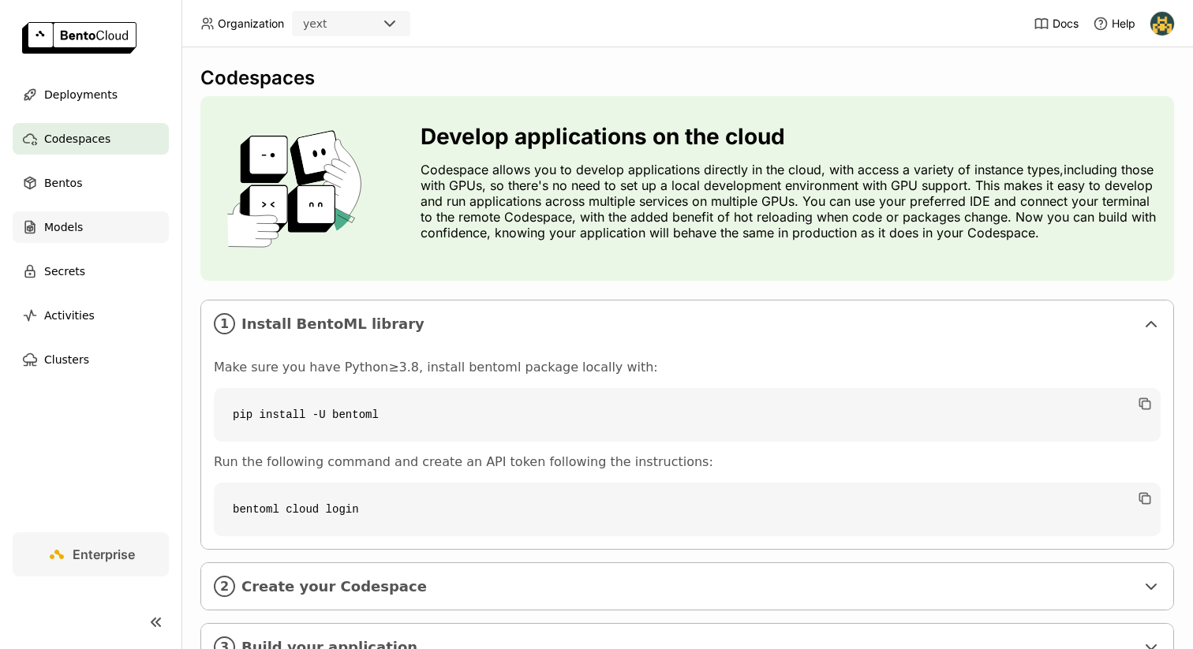
click at [78, 214] on div "Models" at bounding box center [91, 227] width 156 height 32
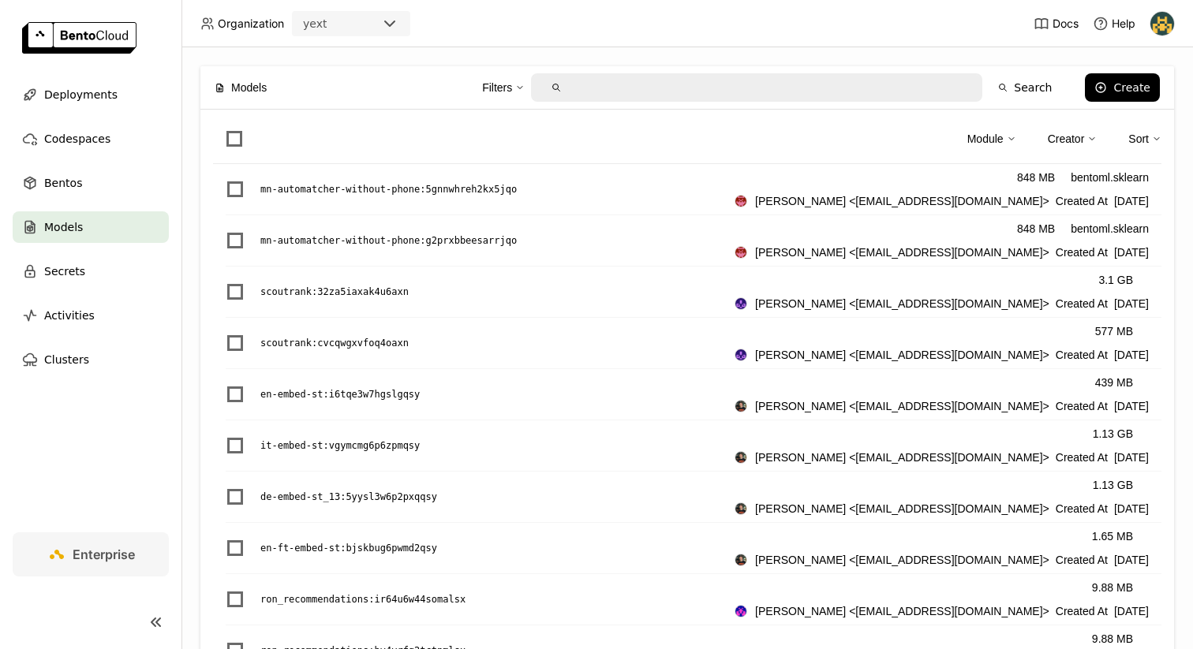
click at [40, 163] on ul "Deployments Codespaces Bentos Models Secrets Activities Clusters" at bounding box center [90, 227] width 181 height 297
click at [46, 178] on span "Bentos" at bounding box center [63, 183] width 38 height 19
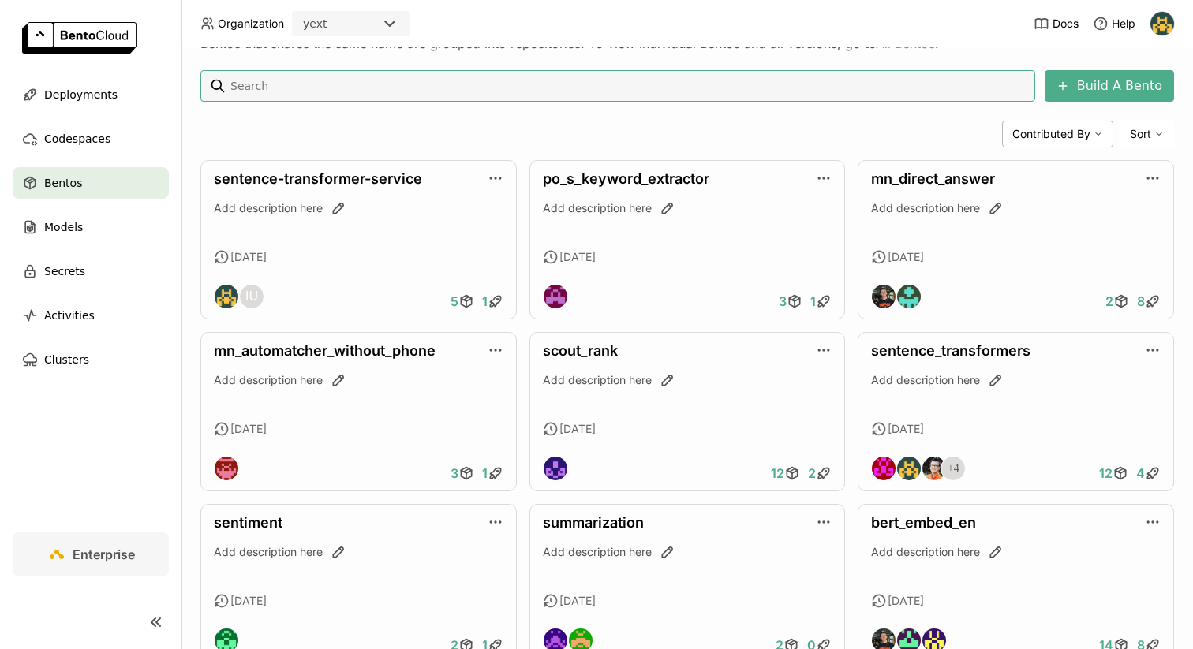
scroll to position [143, 0]
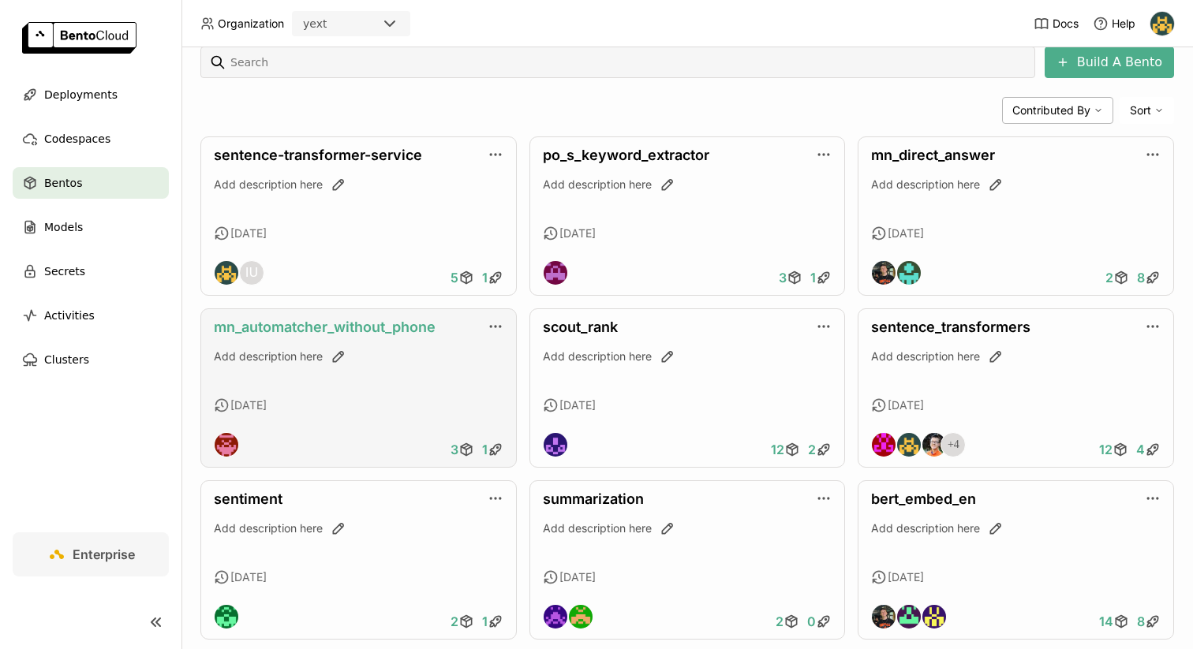
click at [398, 325] on link "mn_automatcher_without_phone" at bounding box center [325, 327] width 222 height 17
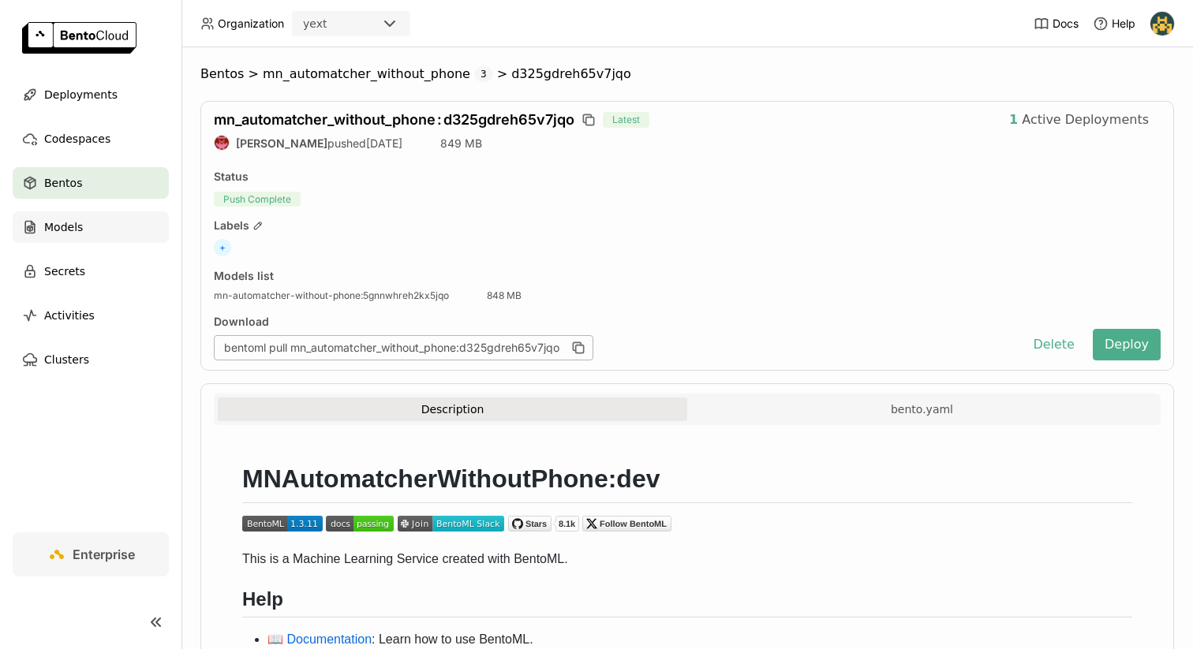
click at [65, 215] on div "Models" at bounding box center [91, 227] width 156 height 32
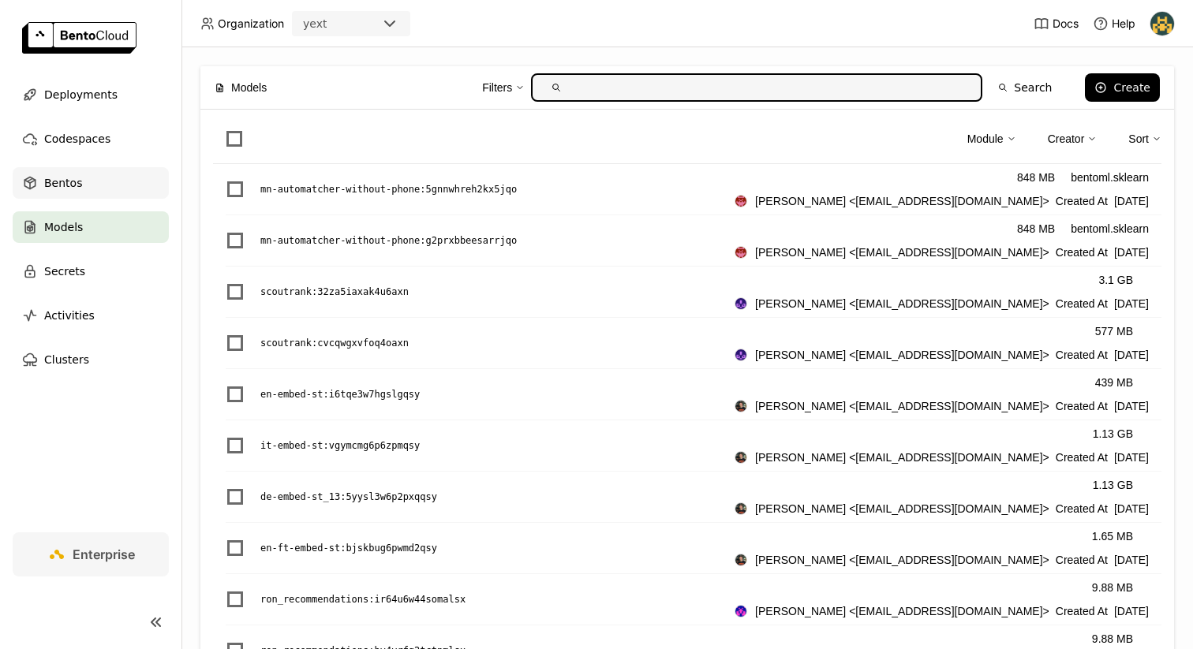
click at [103, 189] on div "Bentos" at bounding box center [91, 183] width 156 height 32
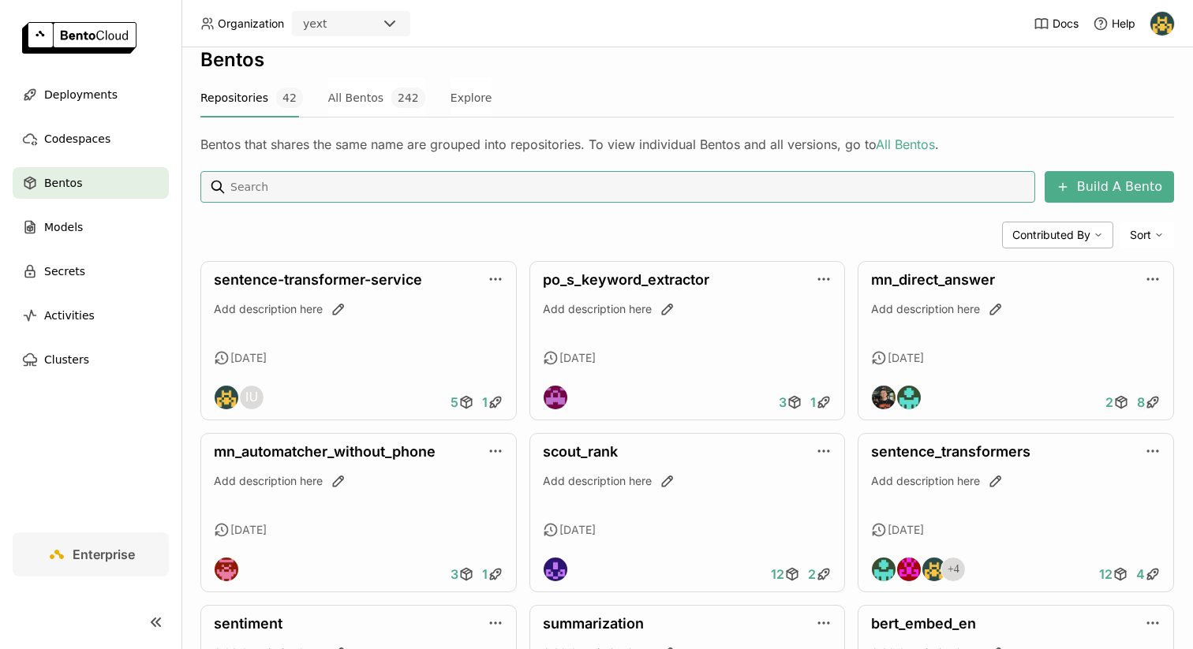
scroll to position [24, 0]
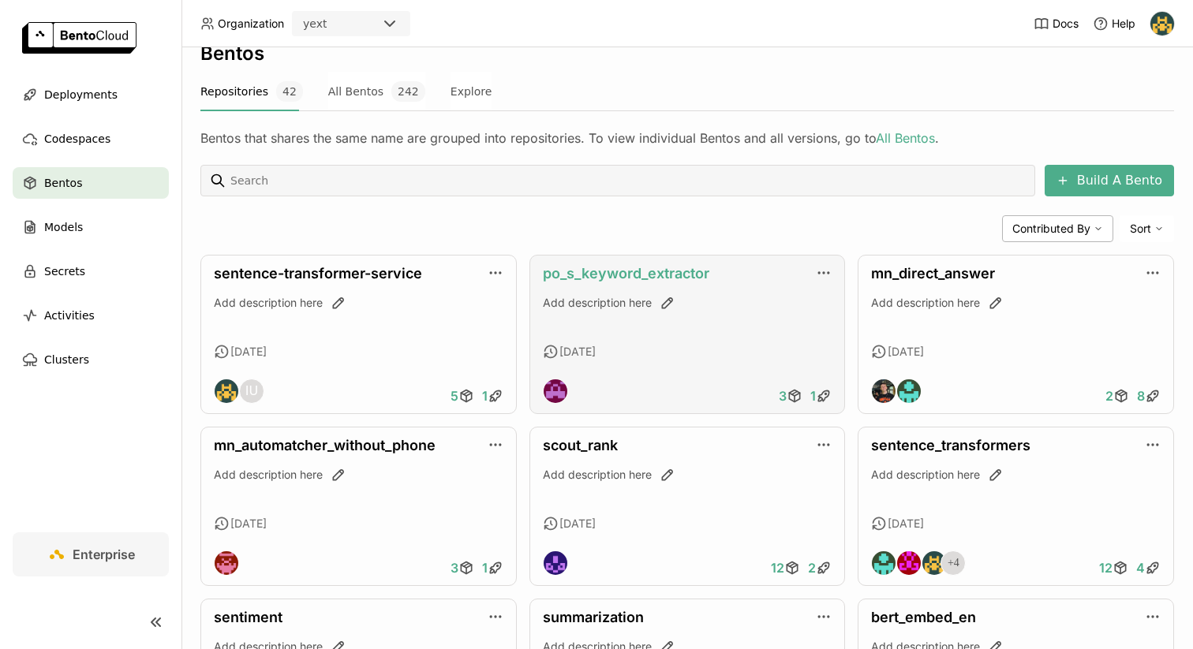
click at [649, 268] on link "po_s_keyword_extractor" at bounding box center [626, 273] width 166 height 17
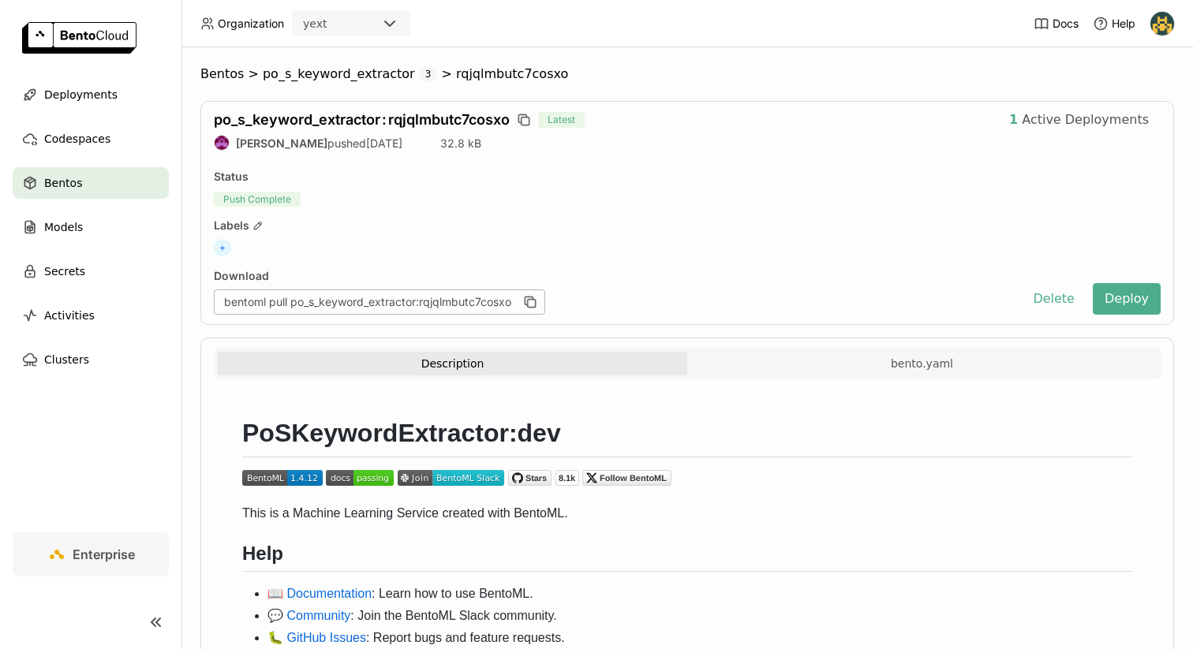
scroll to position [34, 0]
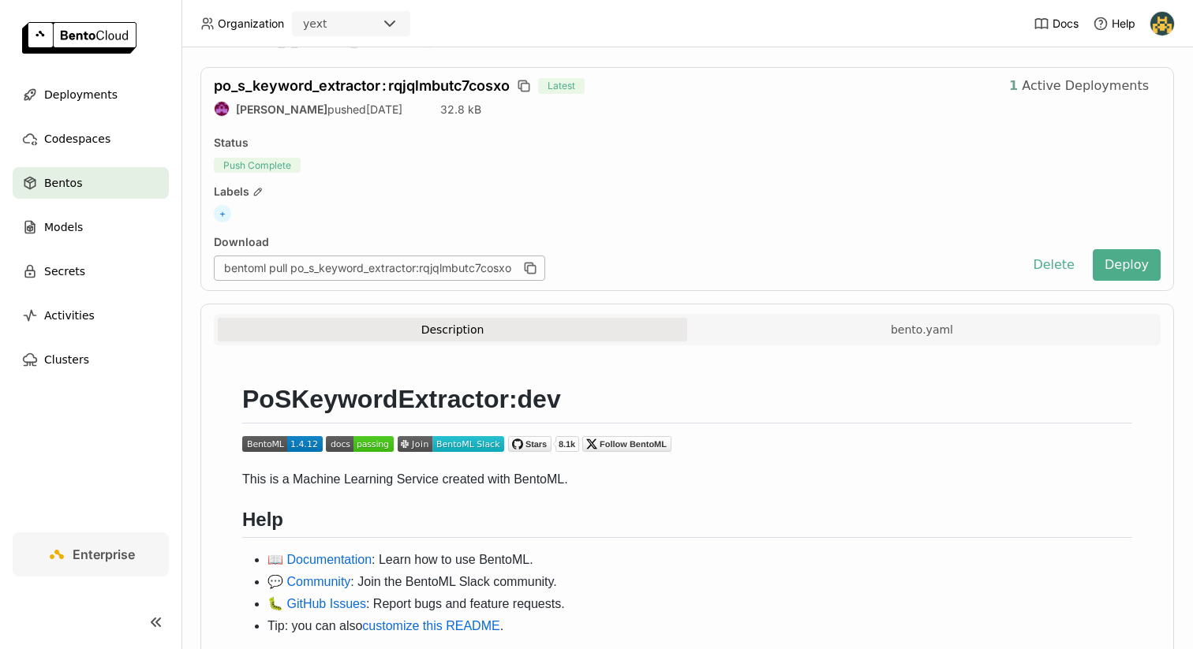
click at [1039, 80] on span "Active Deployments" at bounding box center [1085, 86] width 127 height 16
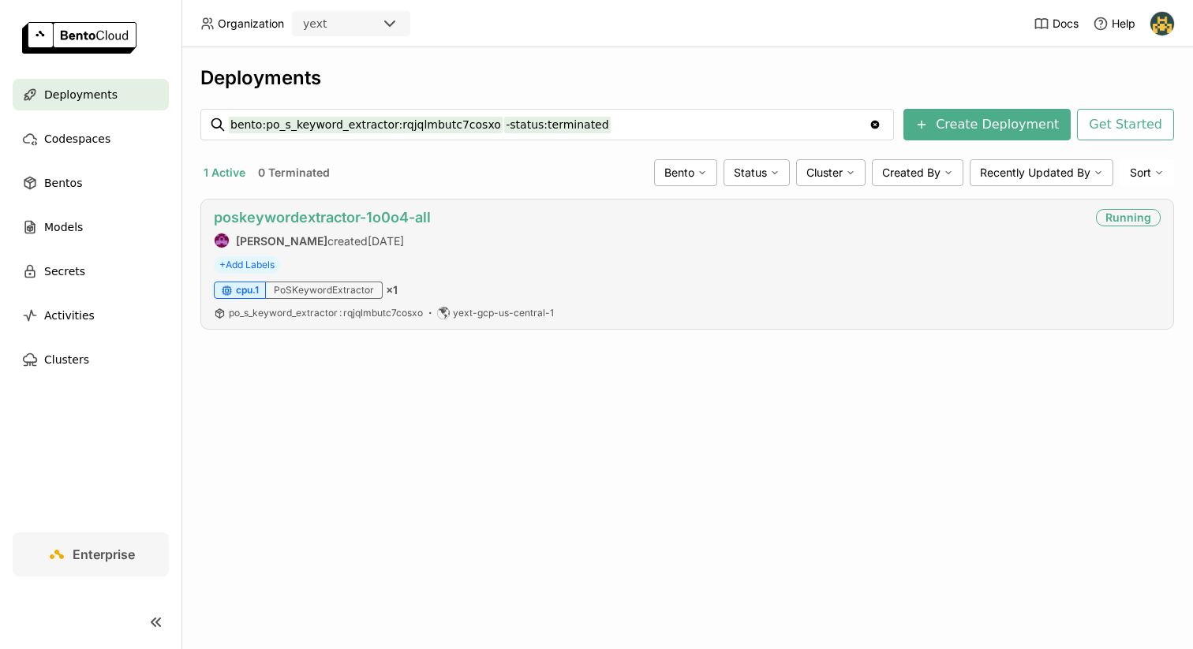
click at [403, 216] on link "poskeywordextractor-1o0o4-all" at bounding box center [322, 217] width 217 height 17
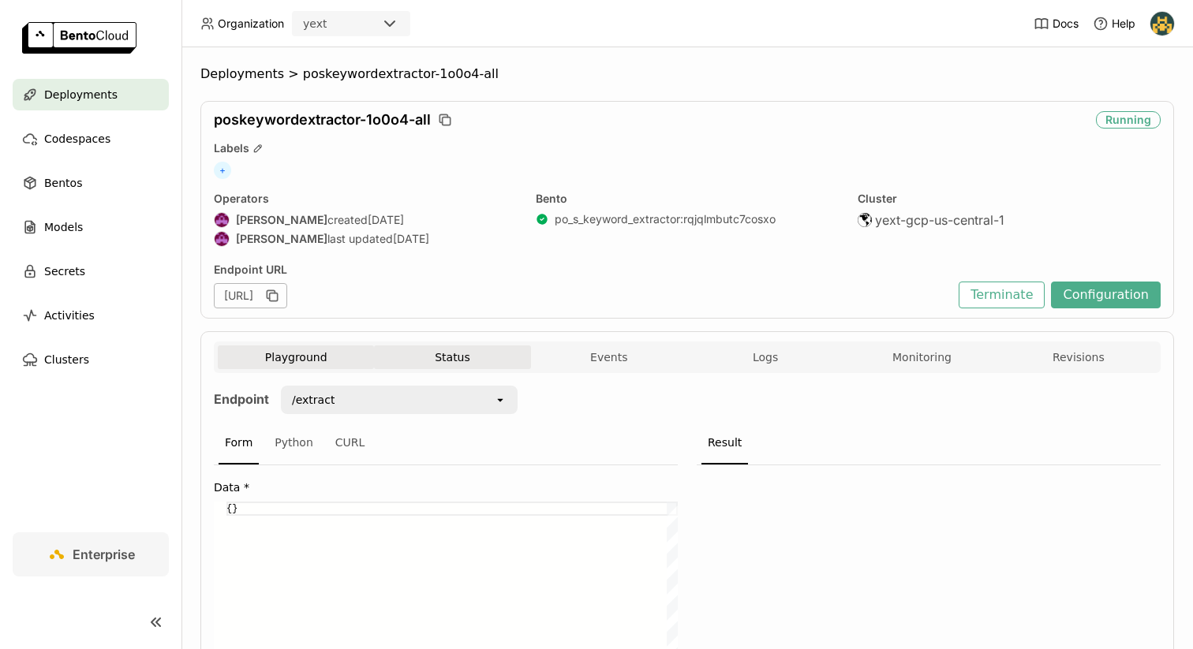
click at [468, 350] on button "Status" at bounding box center [452, 358] width 156 height 24
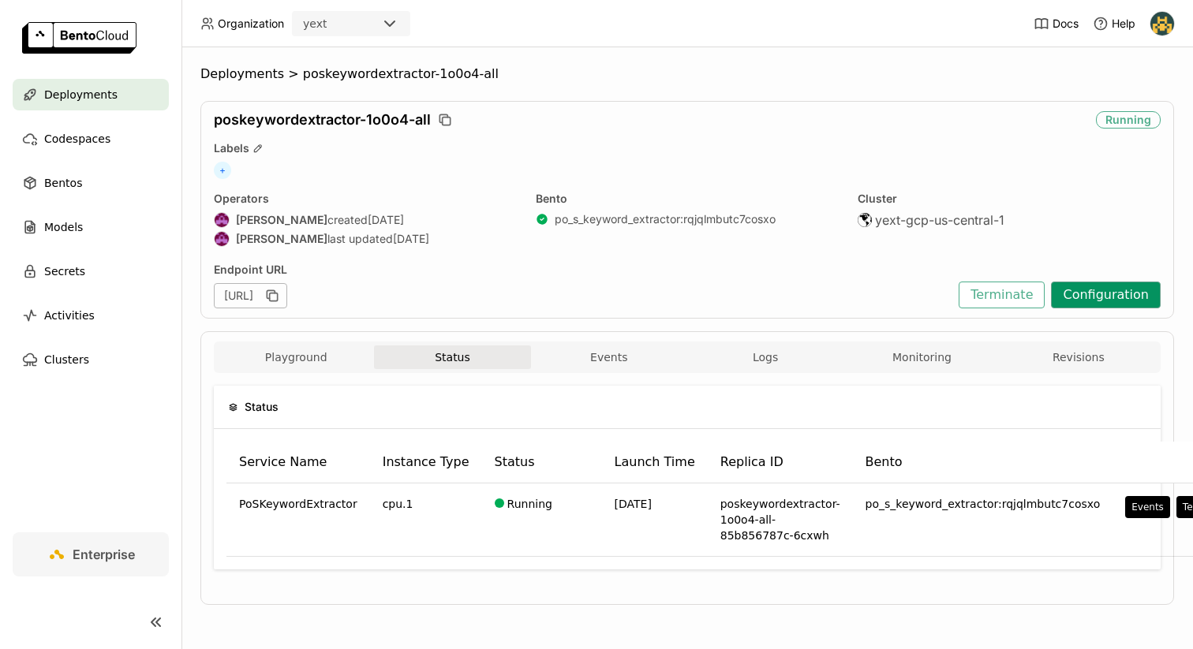
click at [1132, 294] on button "Configuration" at bounding box center [1106, 295] width 110 height 27
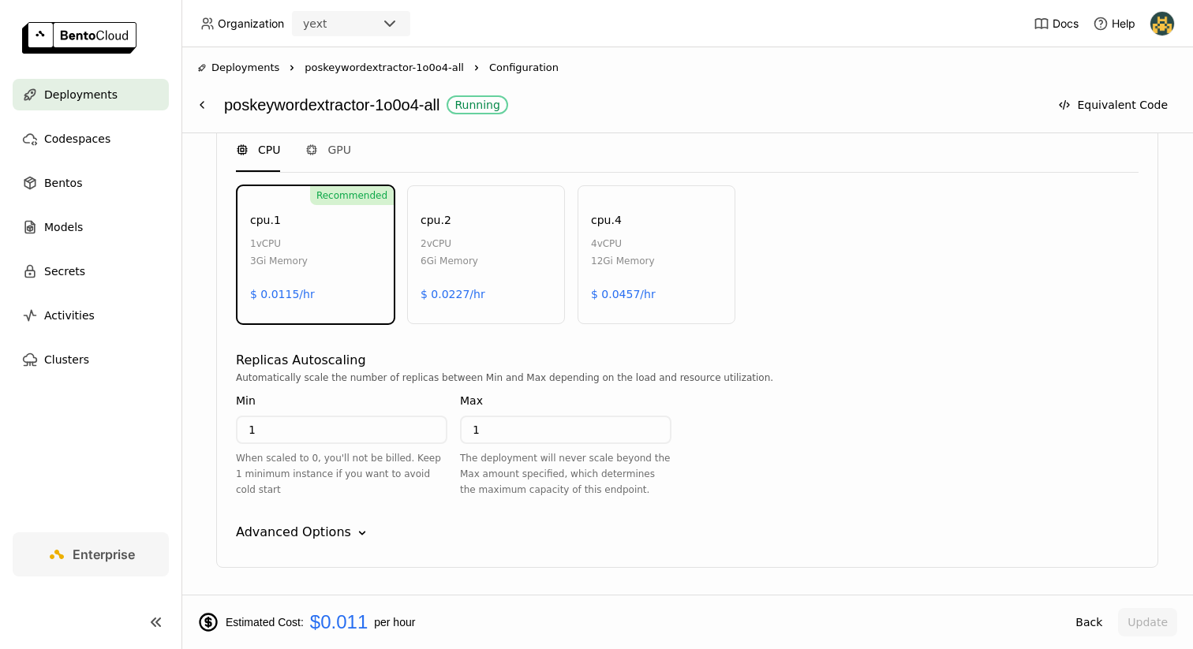
scroll to position [841, 0]
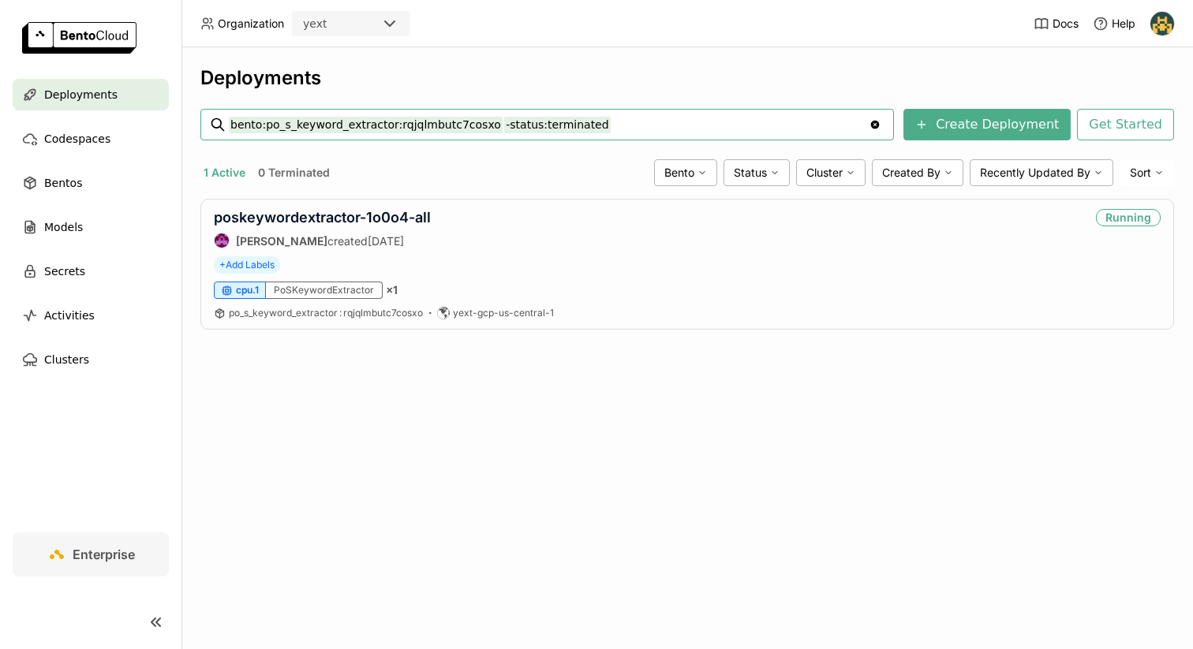
click at [107, 105] on div "Deployments" at bounding box center [91, 95] width 156 height 32
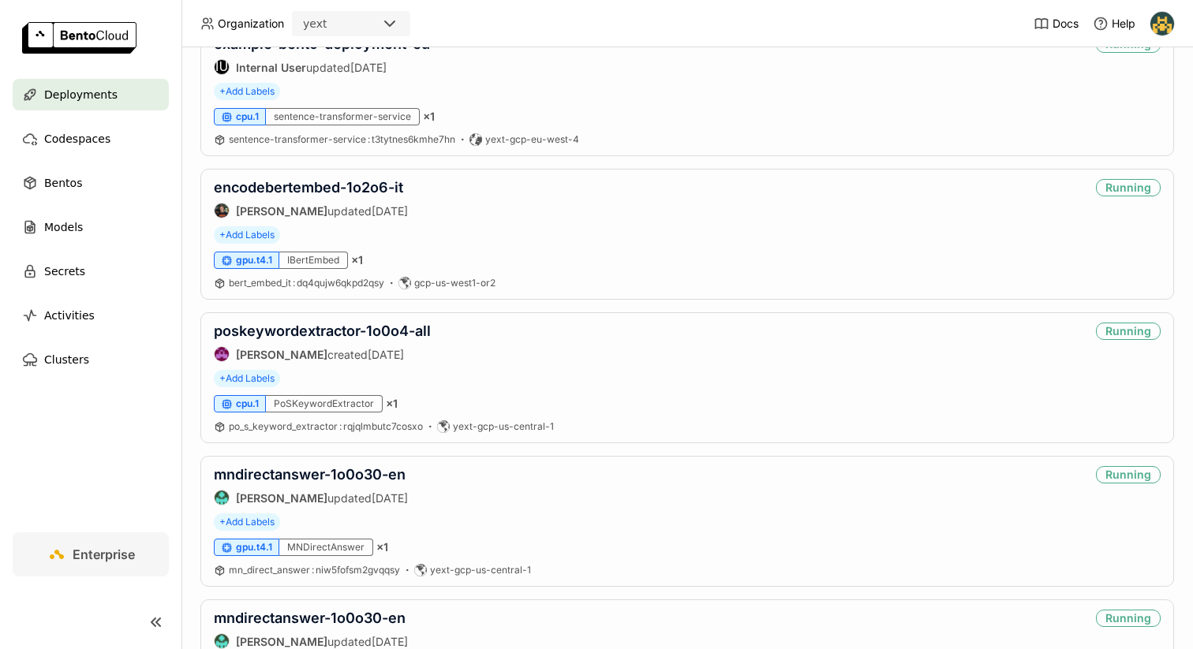
scroll to position [171, 0]
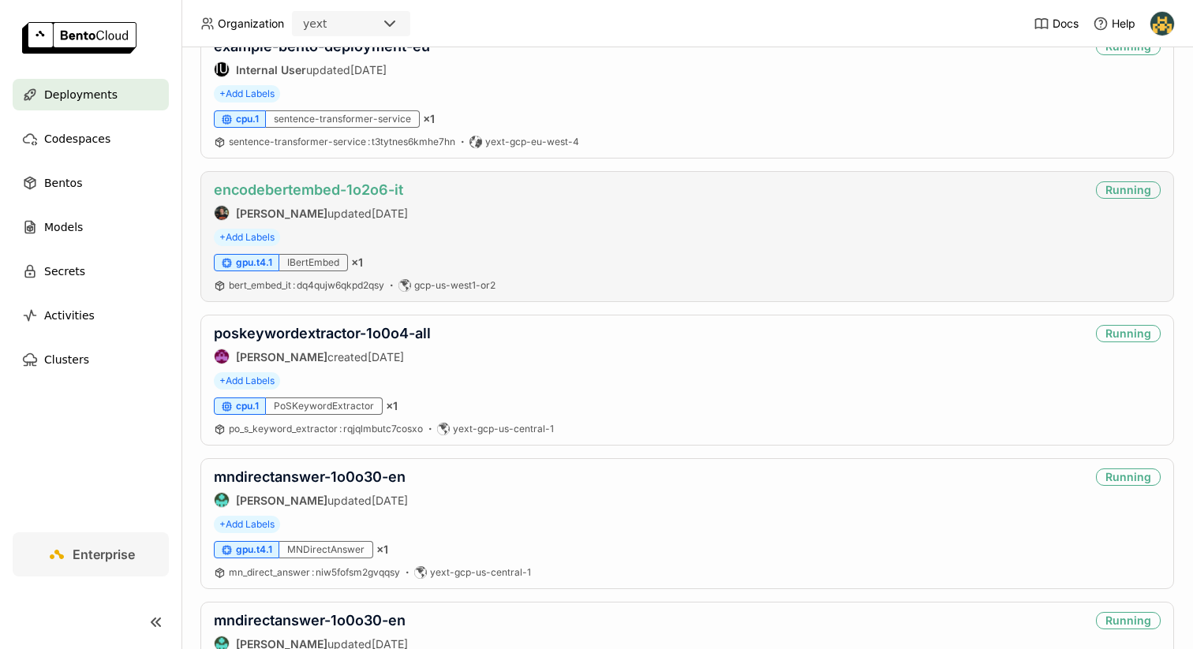
click at [386, 186] on link "encodebertembed-1o2o6-it" at bounding box center [308, 189] width 189 height 17
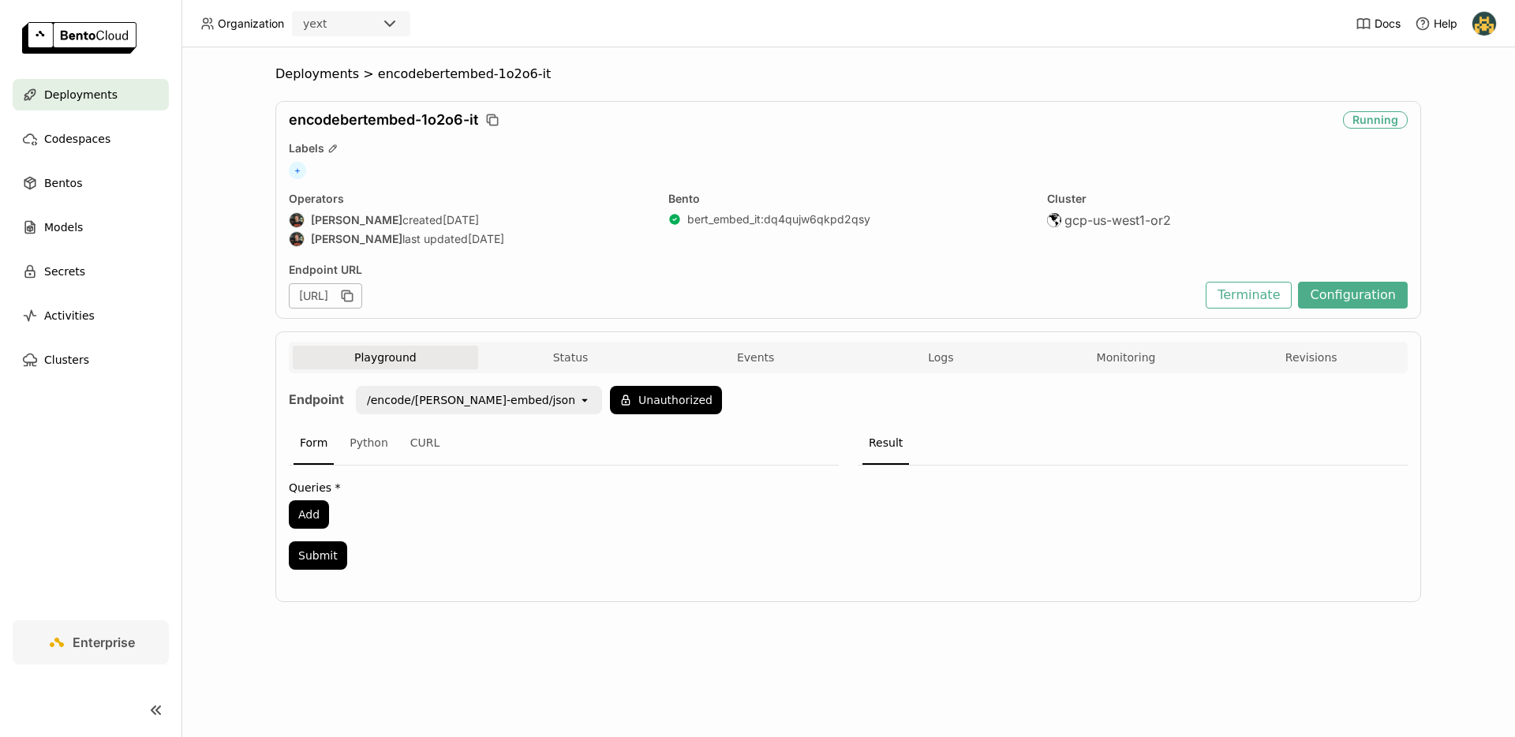
click at [1192, 31] on img at bounding box center [1484, 24] width 24 height 24
click at [1192, 69] on link "Members" at bounding box center [1451, 61] width 91 height 22
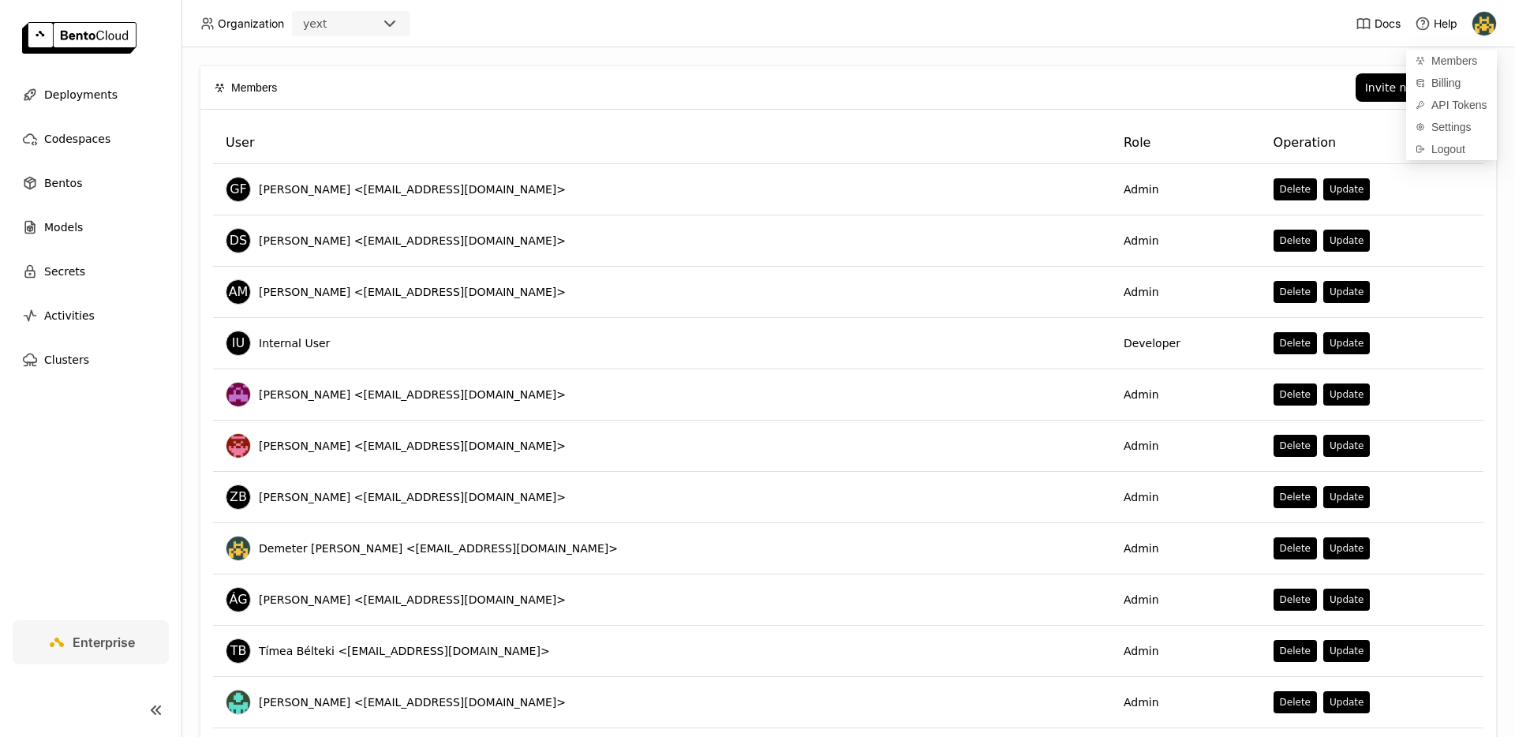
click at [1192, 21] on img at bounding box center [1484, 24] width 24 height 24
click at [1192, 28] on img at bounding box center [1484, 24] width 24 height 24
click at [1192, 73] on link "Billing" at bounding box center [1451, 83] width 91 height 22
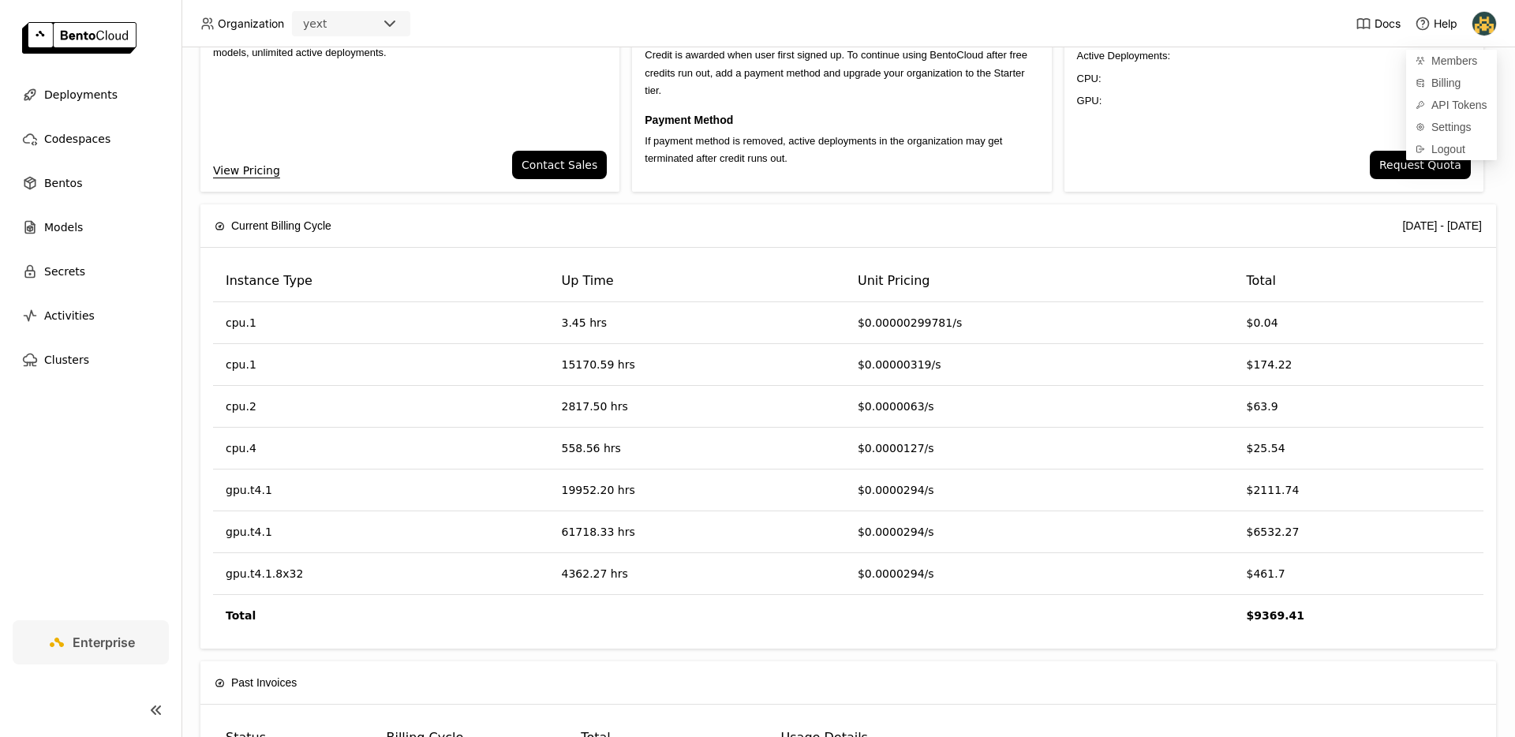
scroll to position [98, 0]
click at [110, 189] on div "Bentos" at bounding box center [91, 183] width 156 height 32
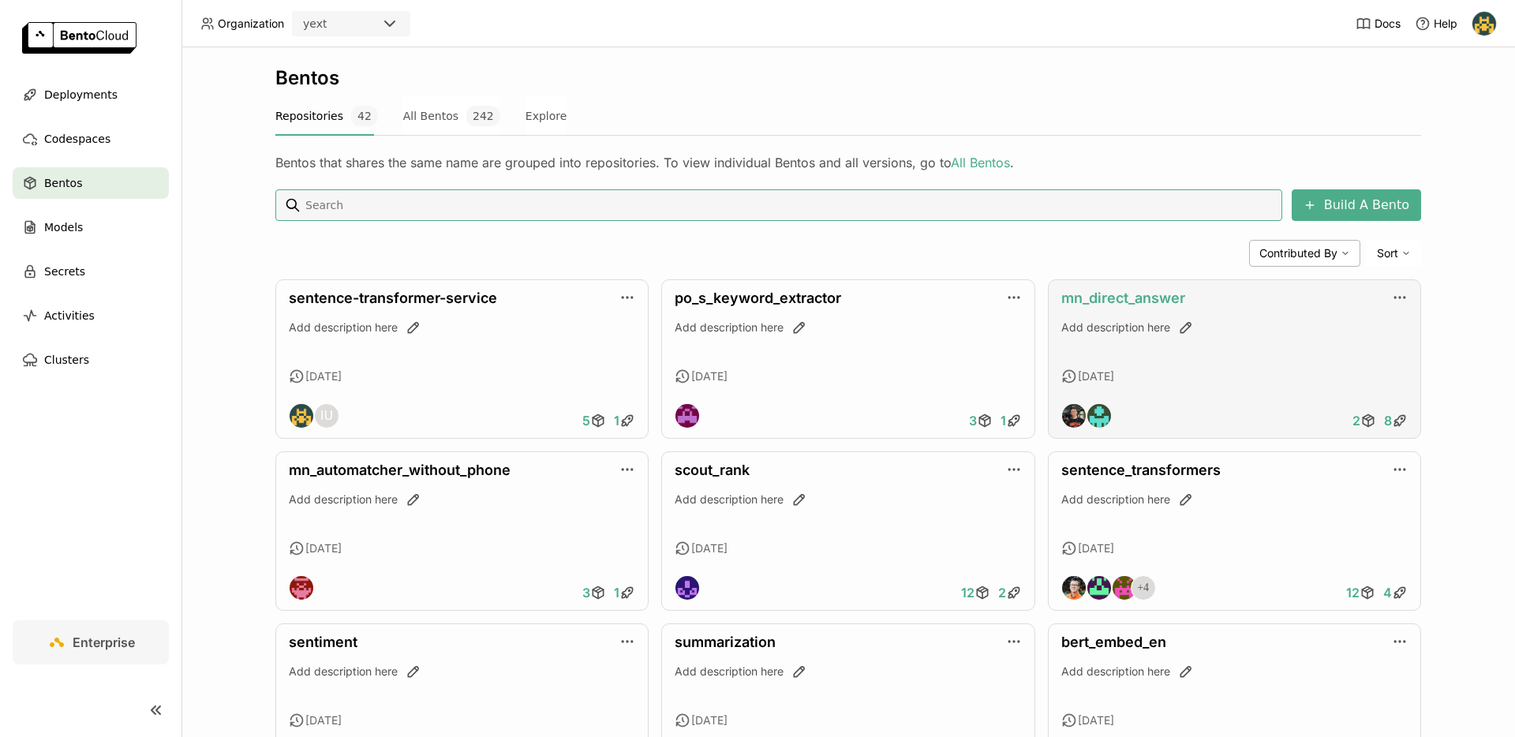
click at [1126, 297] on link "mn_direct_answer" at bounding box center [1123, 298] width 124 height 17
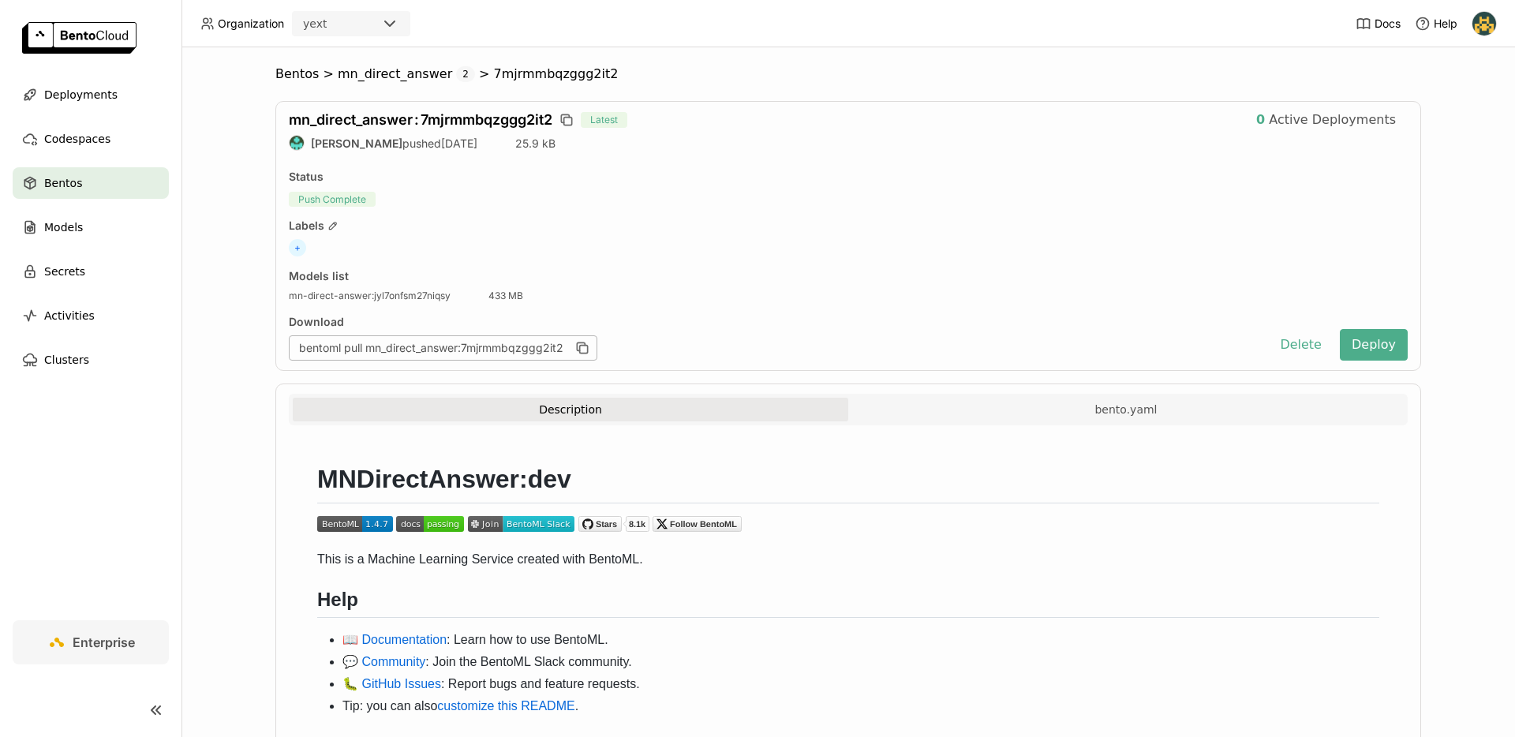
click at [83, 176] on div "Bentos" at bounding box center [91, 183] width 156 height 32
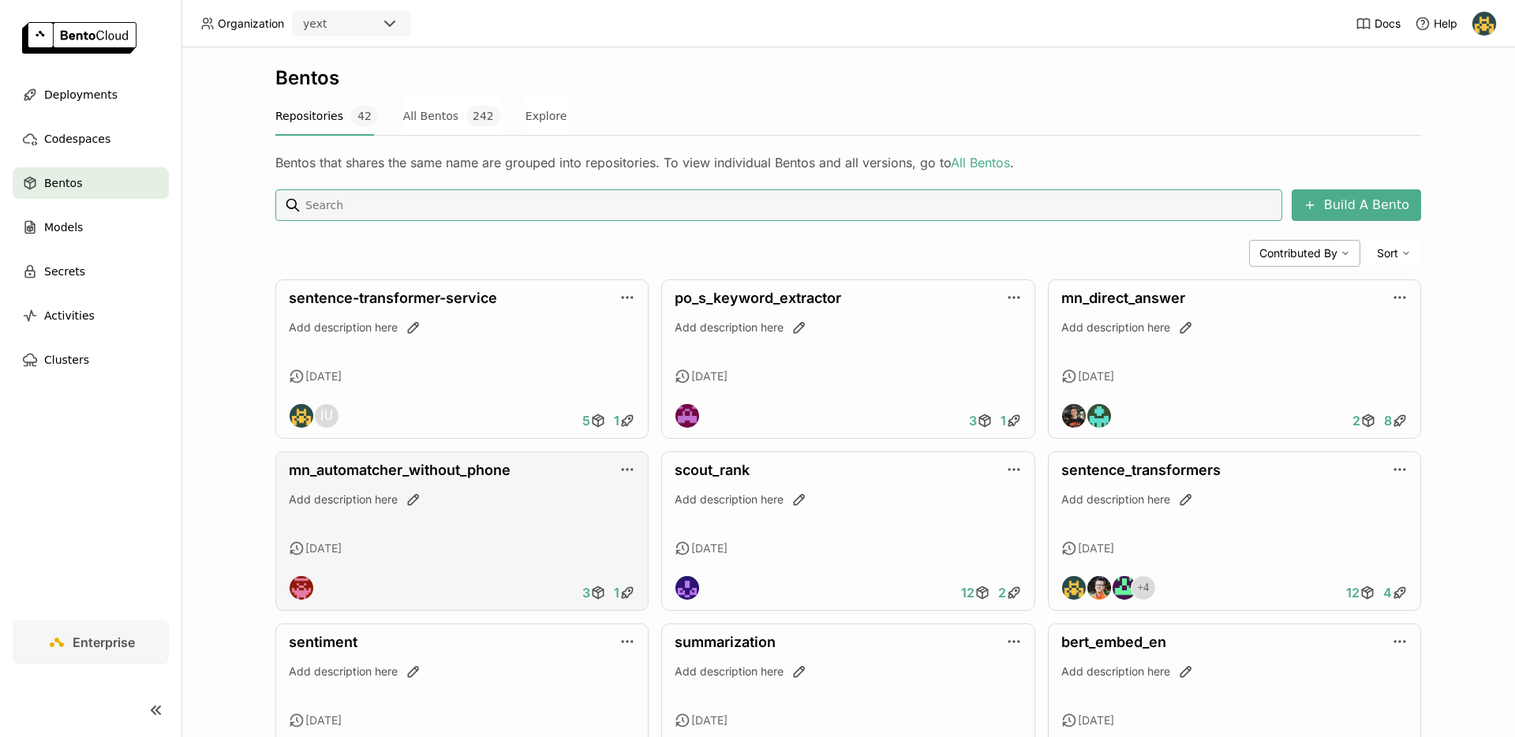
click at [462, 478] on div "mn_automatcher_without_phone" at bounding box center [462, 470] width 346 height 17
click at [465, 475] on link "mn_automatcher_without_phone" at bounding box center [400, 470] width 222 height 17
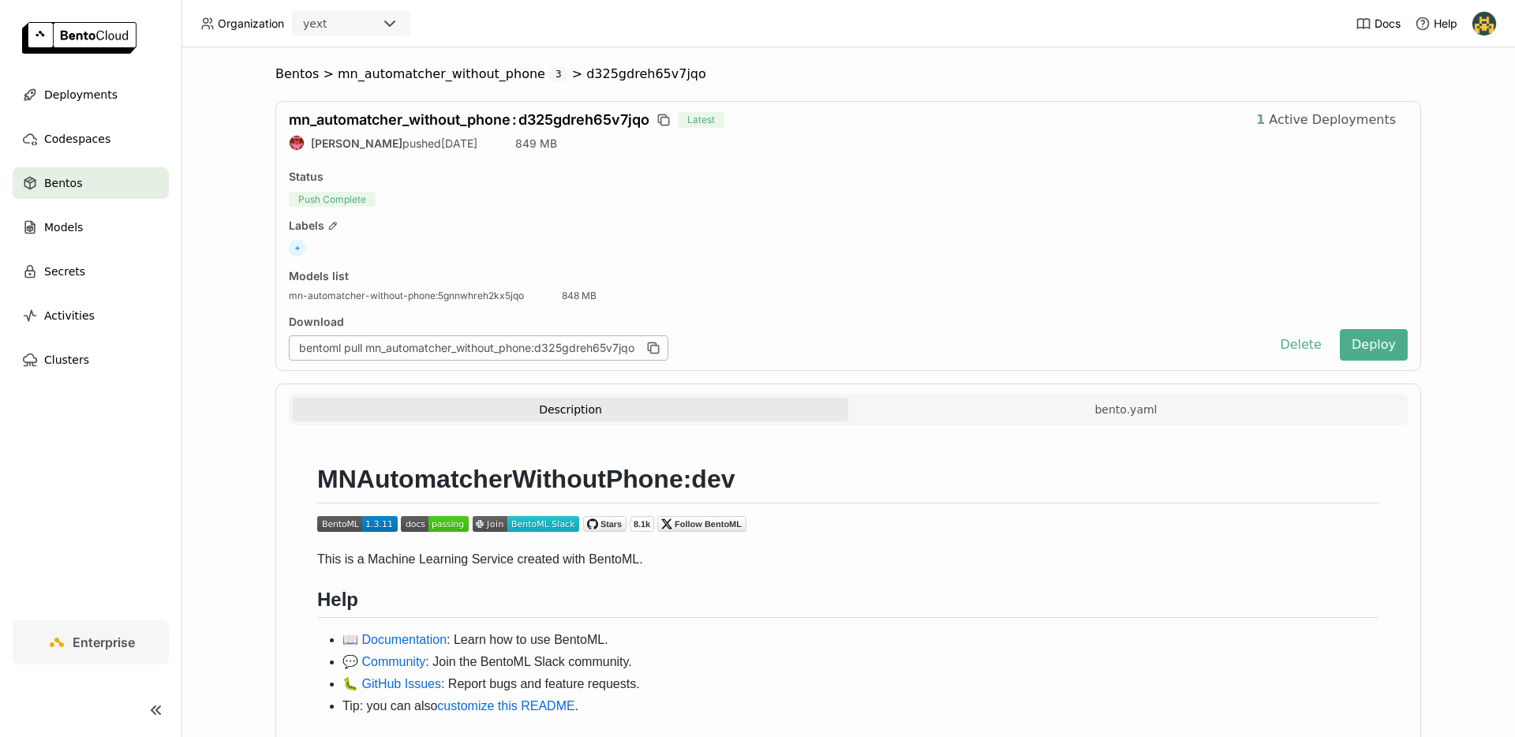
click at [1192, 120] on span "Active Deployments" at bounding box center [1332, 120] width 127 height 16
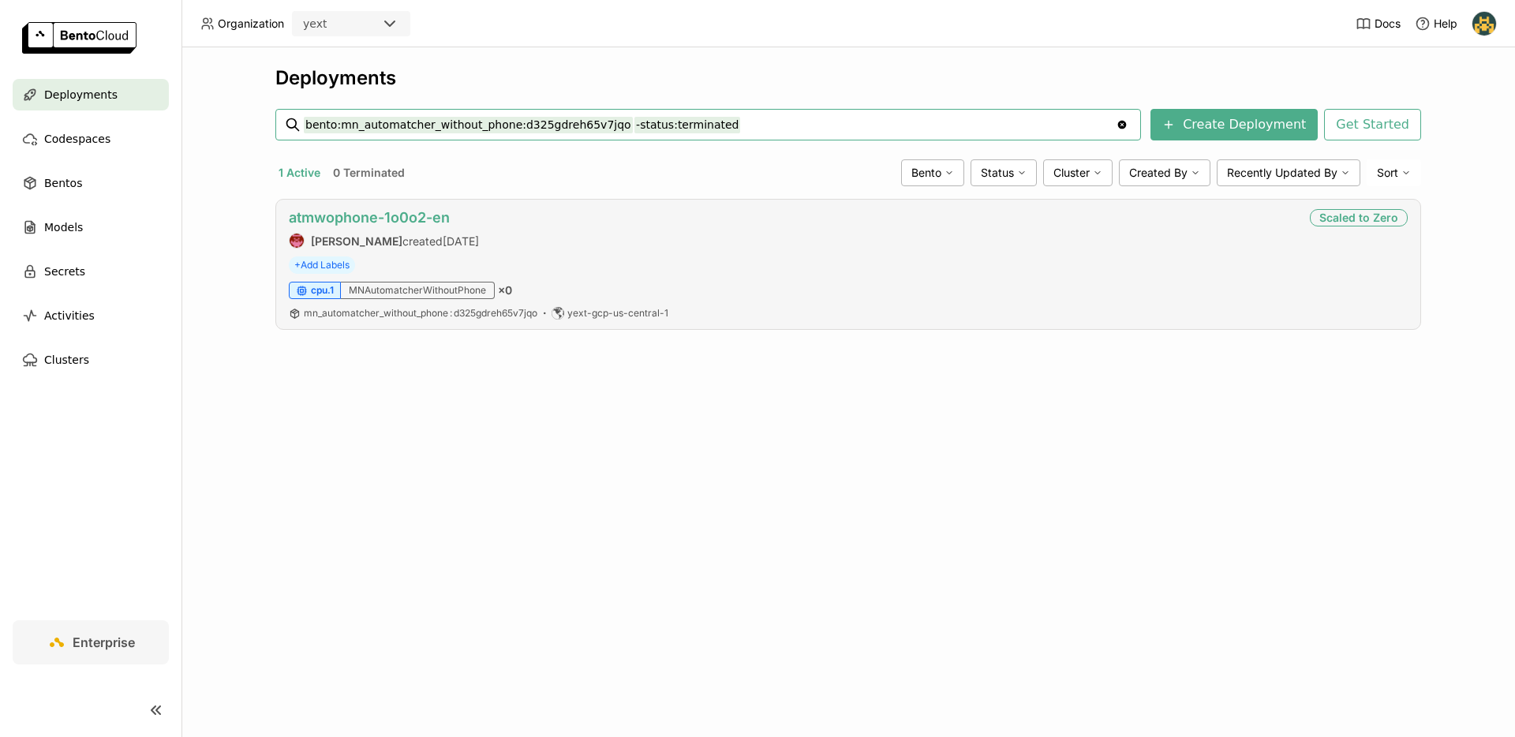
click at [398, 215] on link "atmwophone-1o0o2-en" at bounding box center [369, 217] width 161 height 17
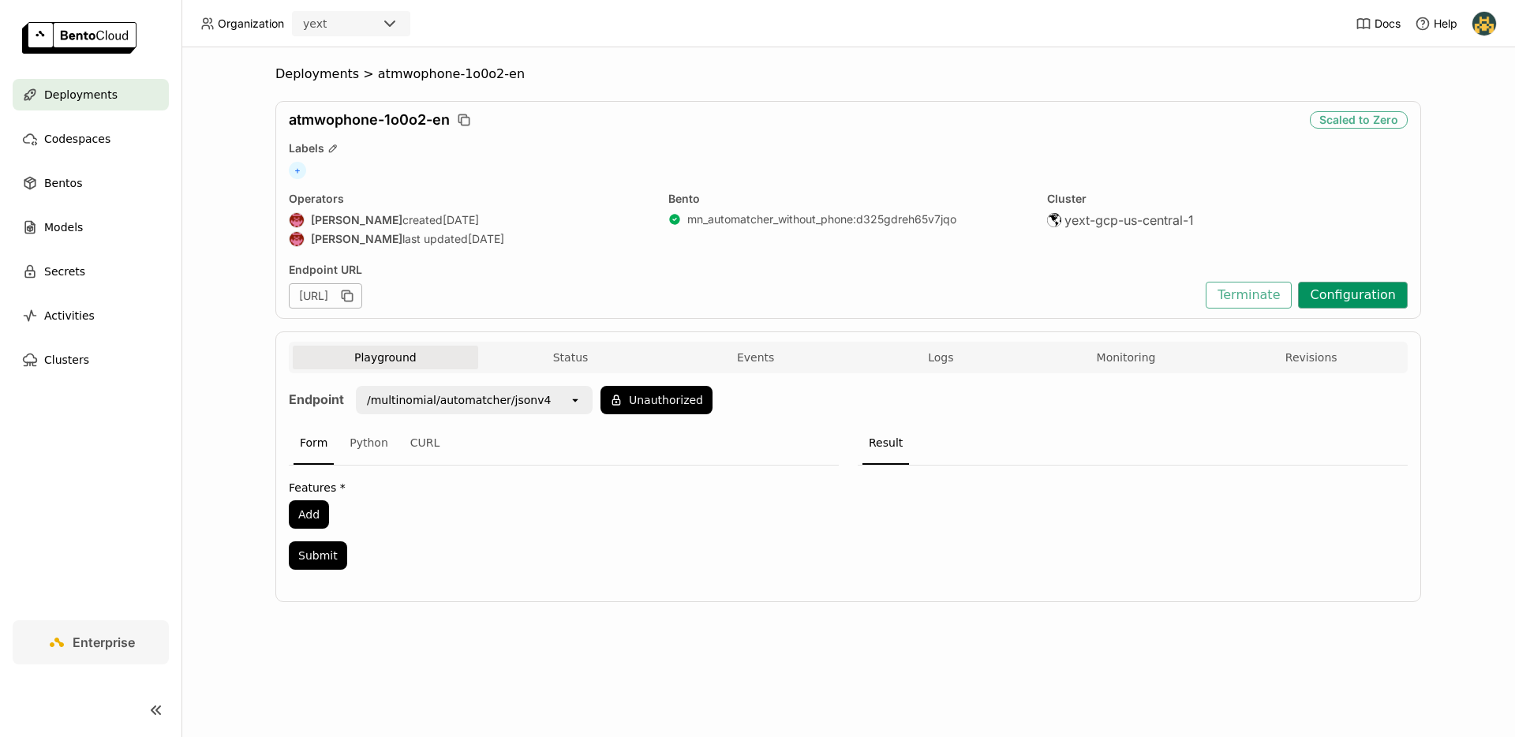
click at [1192, 296] on button "Configuration" at bounding box center [1353, 295] width 110 height 27
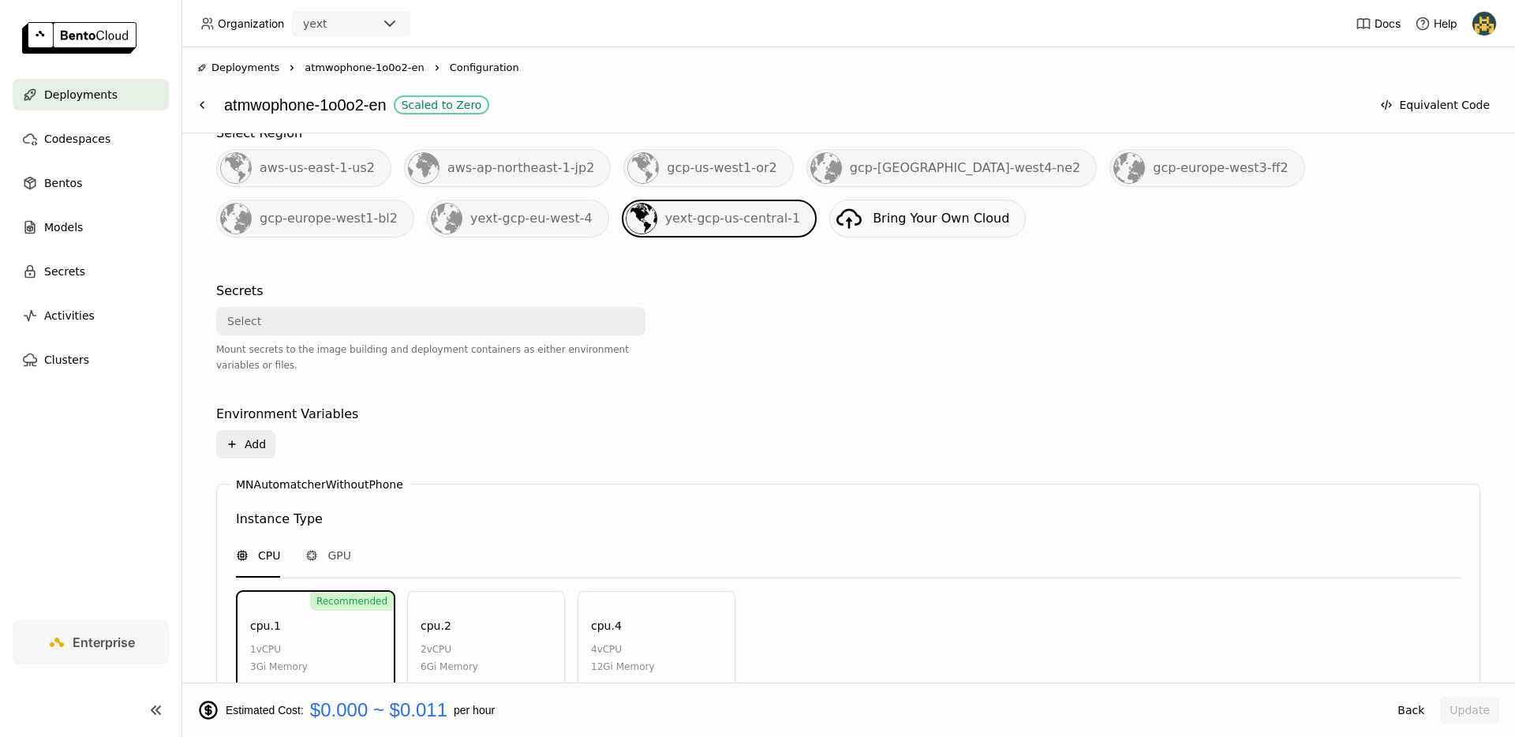
scroll to position [355, 0]
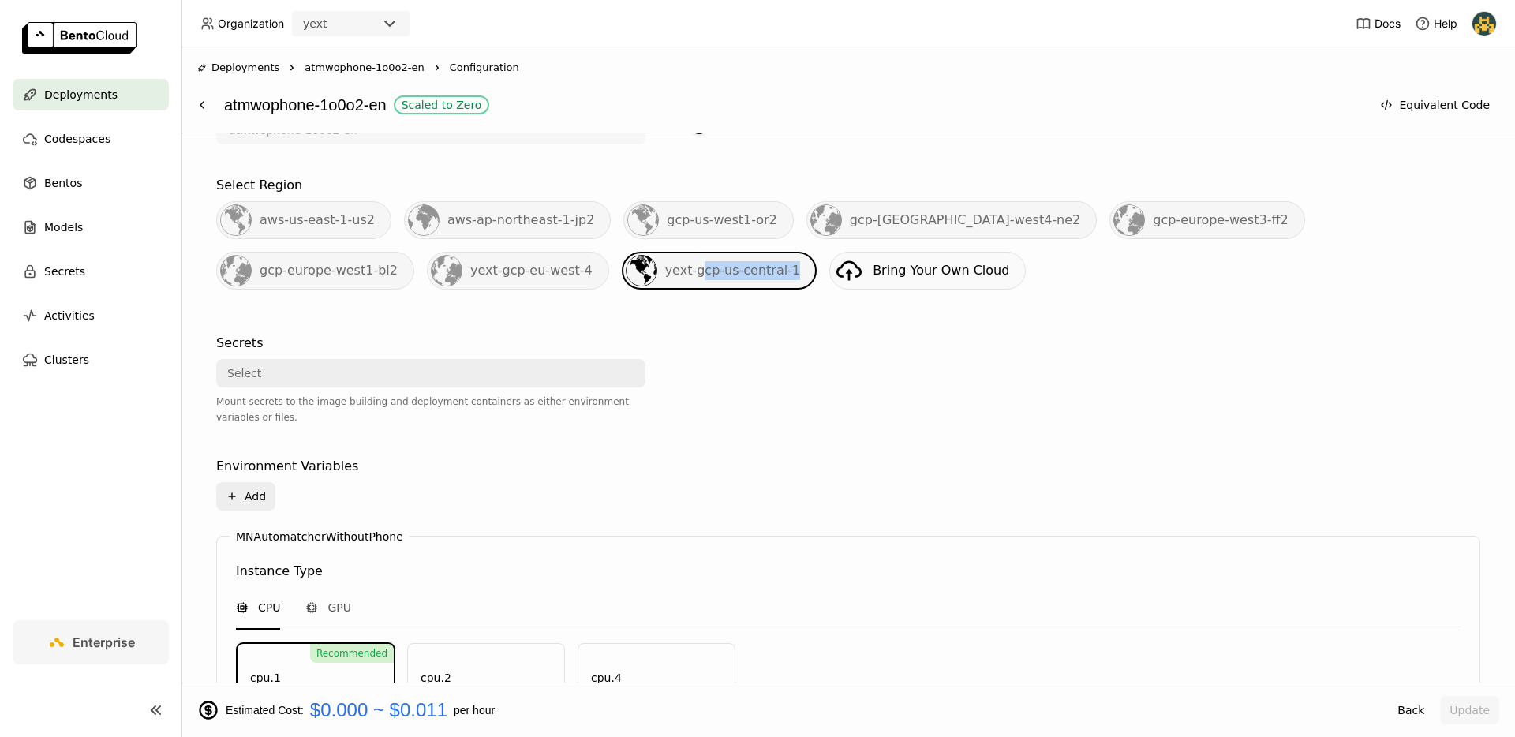
drag, startPoint x: 575, startPoint y: 271, endPoint x: 483, endPoint y: 271, distance: 92.3
click at [622, 271] on div "yext-gcp-us-central-1" at bounding box center [720, 271] width 196 height 38
click at [665, 267] on span "yext-gcp-us-central-1" at bounding box center [733, 270] width 136 height 15
drag, startPoint x: 581, startPoint y: 267, endPoint x: 449, endPoint y: 268, distance: 131.8
click at [622, 268] on div "yext-gcp-us-central-1" at bounding box center [720, 271] width 196 height 38
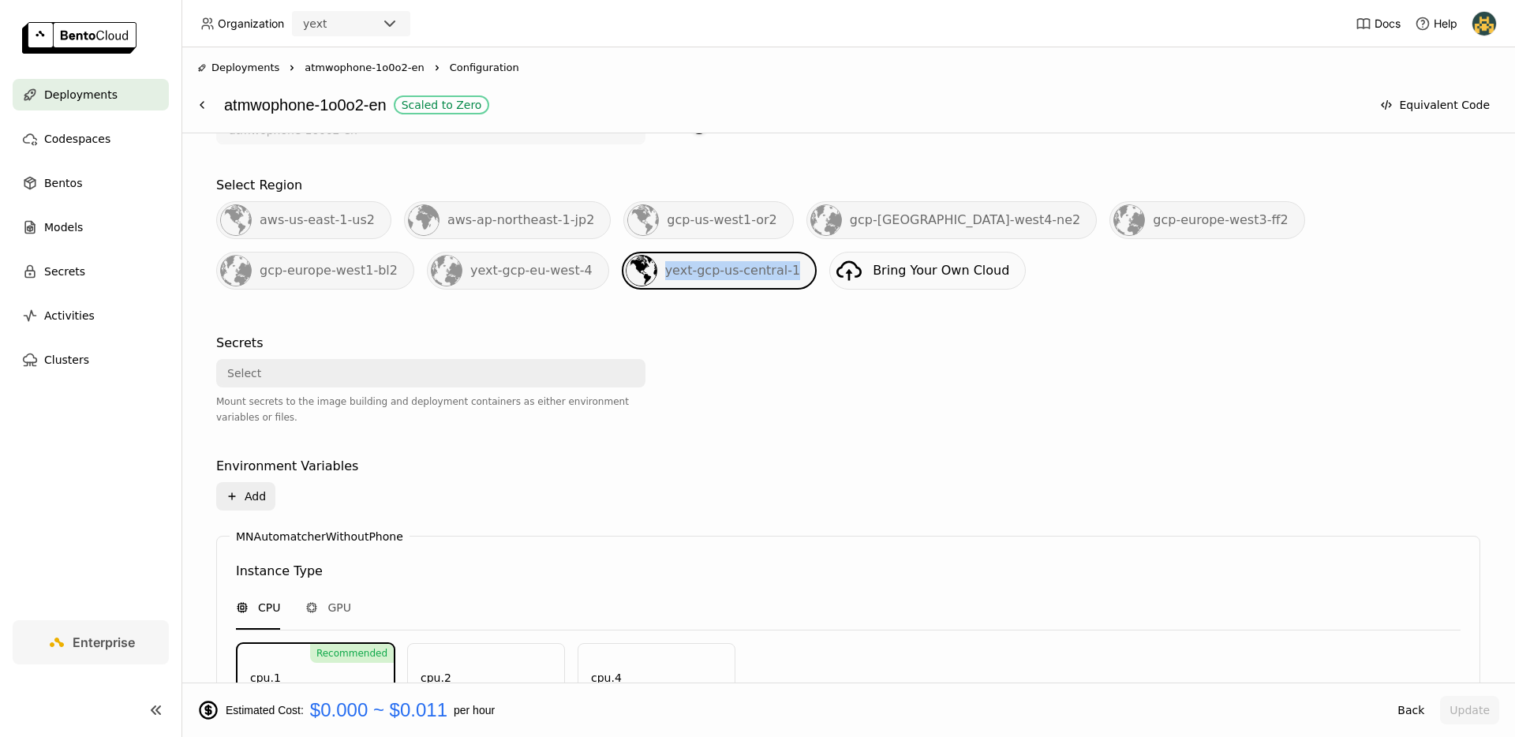
copy span "yext-gcp-us-central-1"
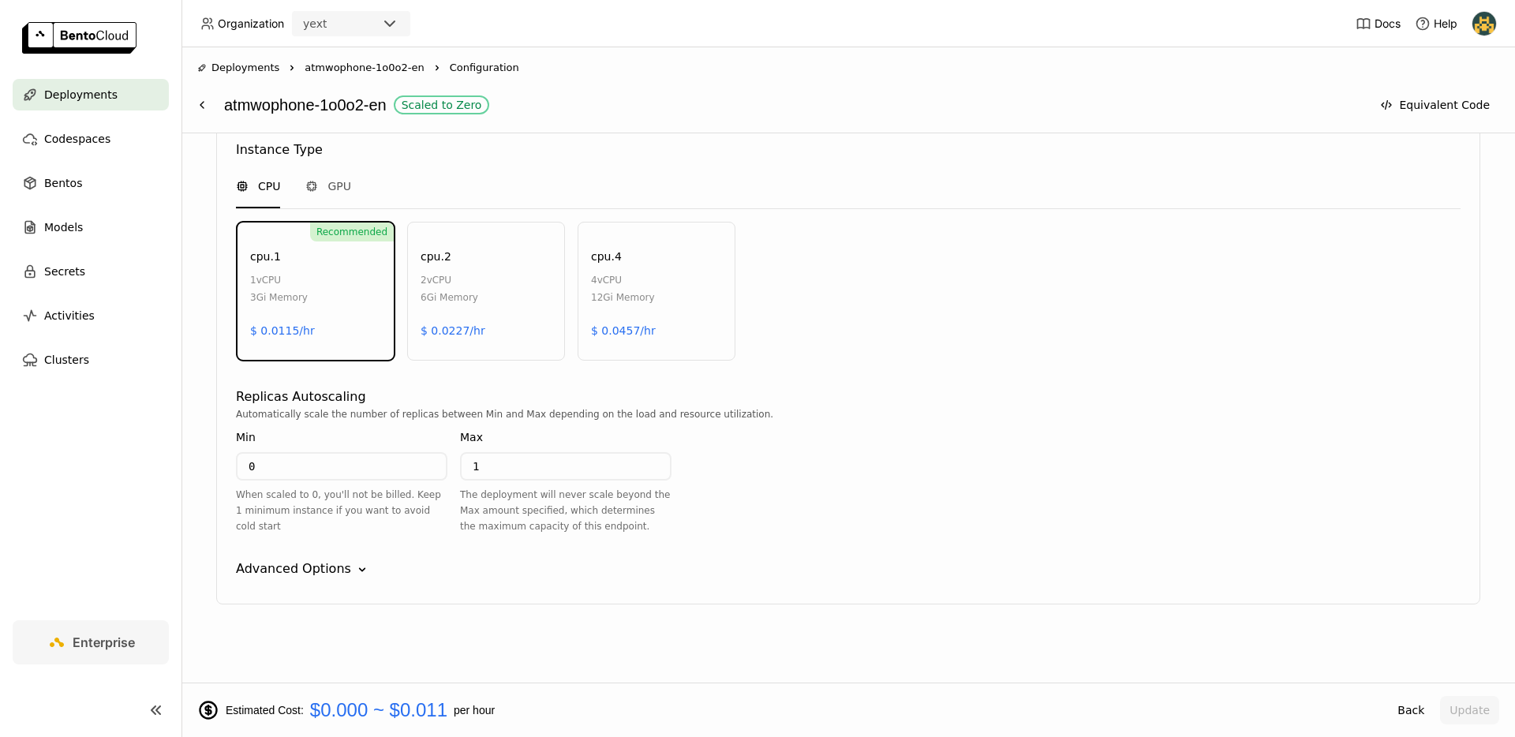
scroll to position [0, 0]
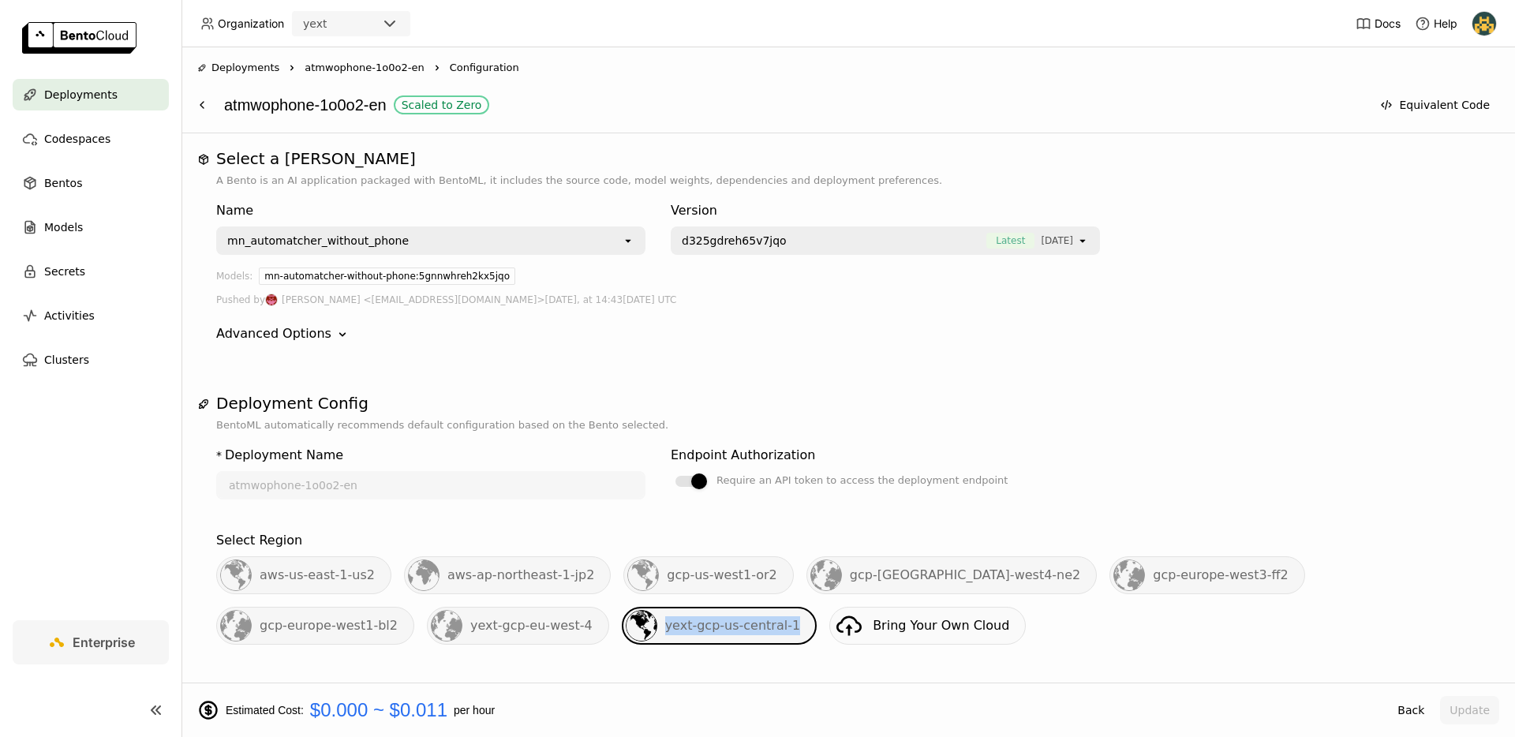
click at [88, 36] on img at bounding box center [79, 38] width 114 height 32
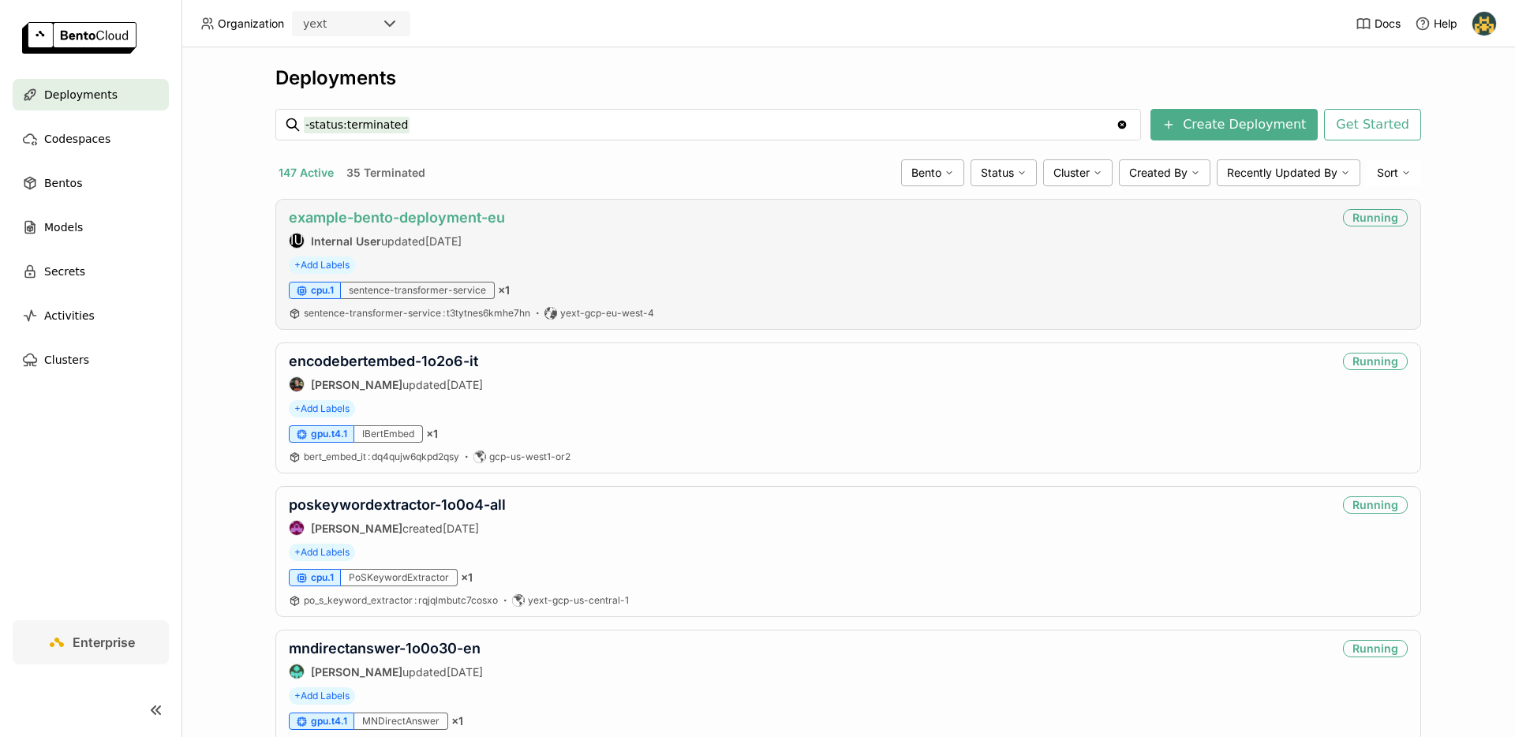
click at [463, 217] on link "example-bento-deployment-eu" at bounding box center [397, 217] width 216 height 17
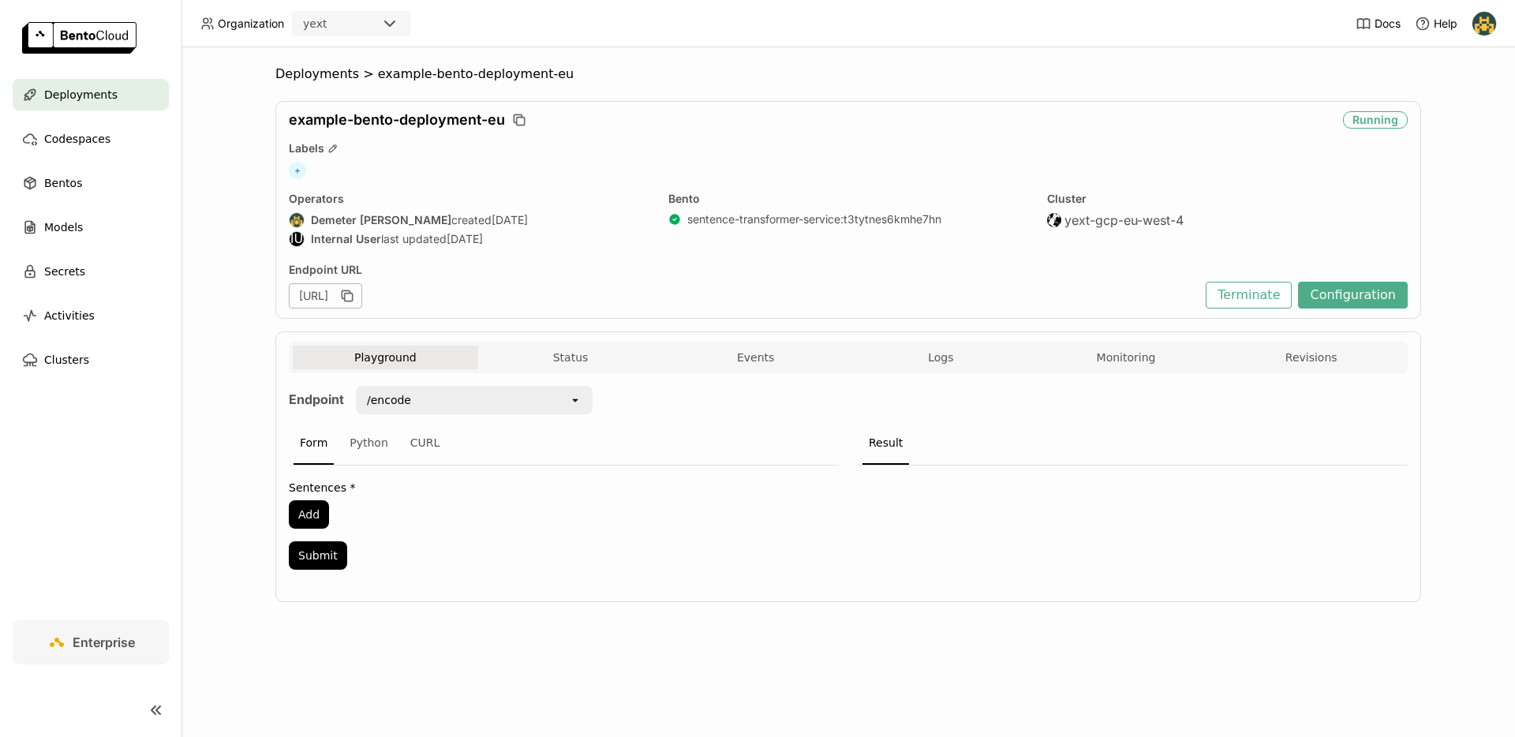
click at [1192, 24] on header "Organization yext Docs Help" at bounding box center [757, 23] width 1515 height 47
click at [1192, 24] on img at bounding box center [1484, 24] width 24 height 24
click at [1192, 79] on span "Billing" at bounding box center [1445, 83] width 29 height 14
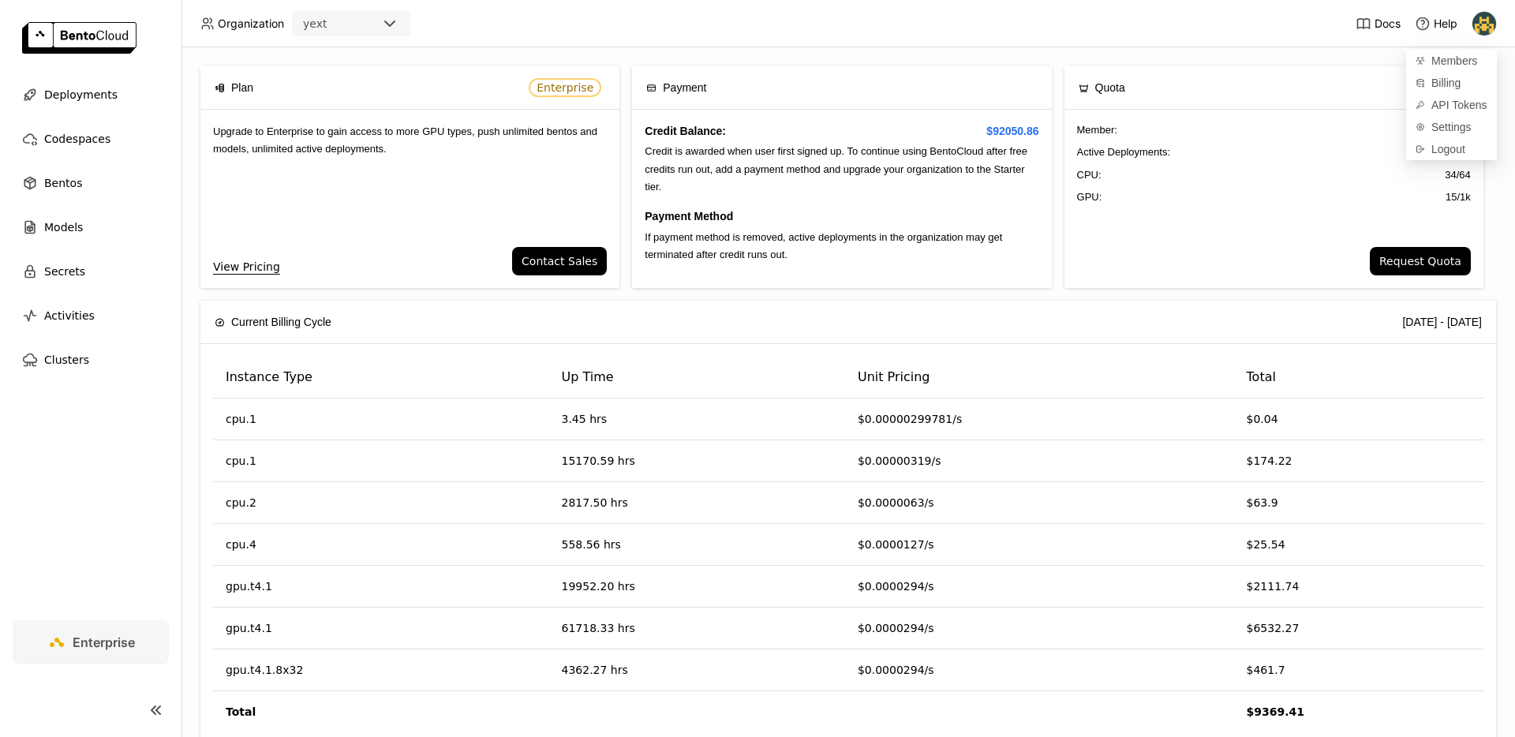
scroll to position [6, 0]
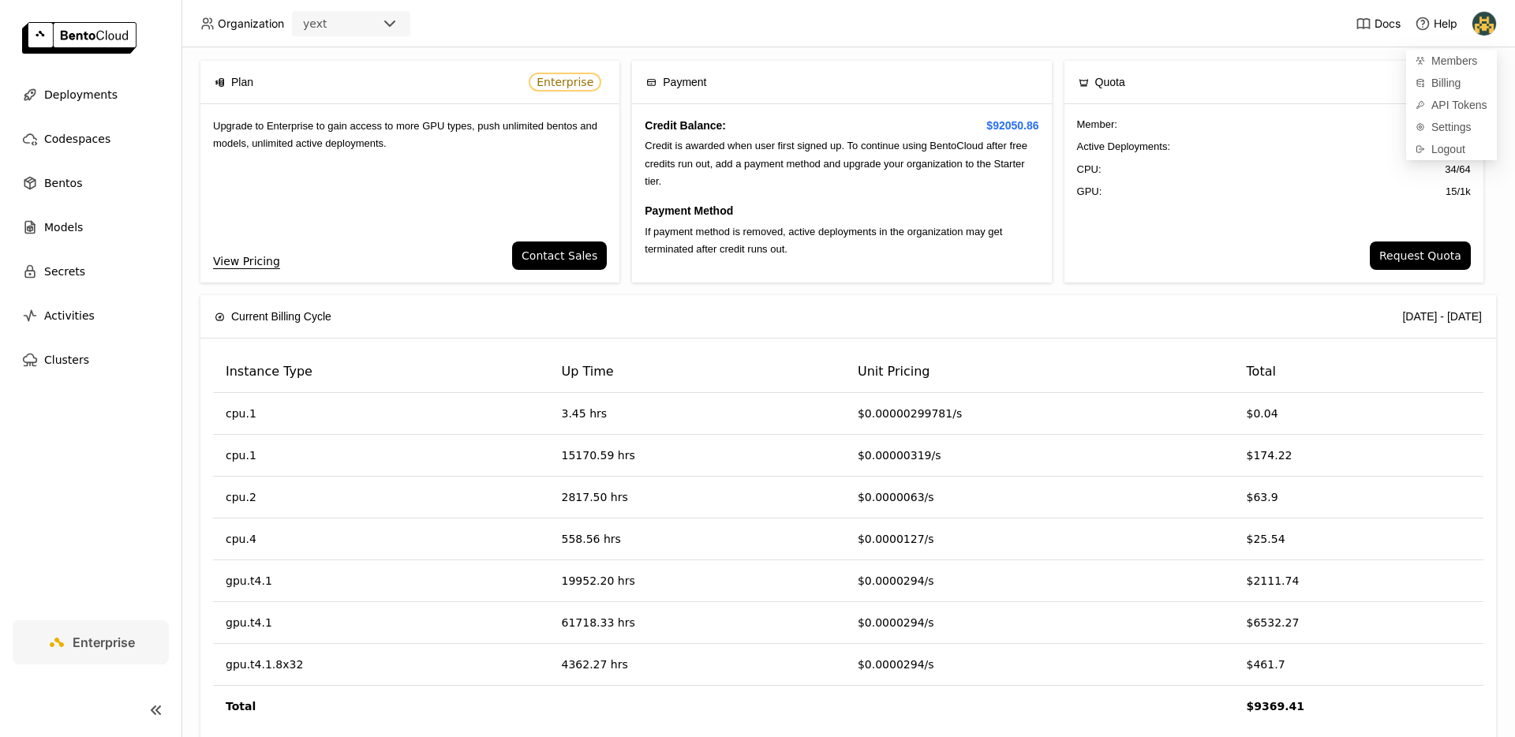
click at [1172, 39] on header "Organization yext Docs Help" at bounding box center [757, 23] width 1515 height 47
click at [275, 320] on span "Current Billing Cycle" at bounding box center [281, 316] width 100 height 17
click at [292, 318] on span "Current Billing Cycle" at bounding box center [281, 316] width 100 height 17
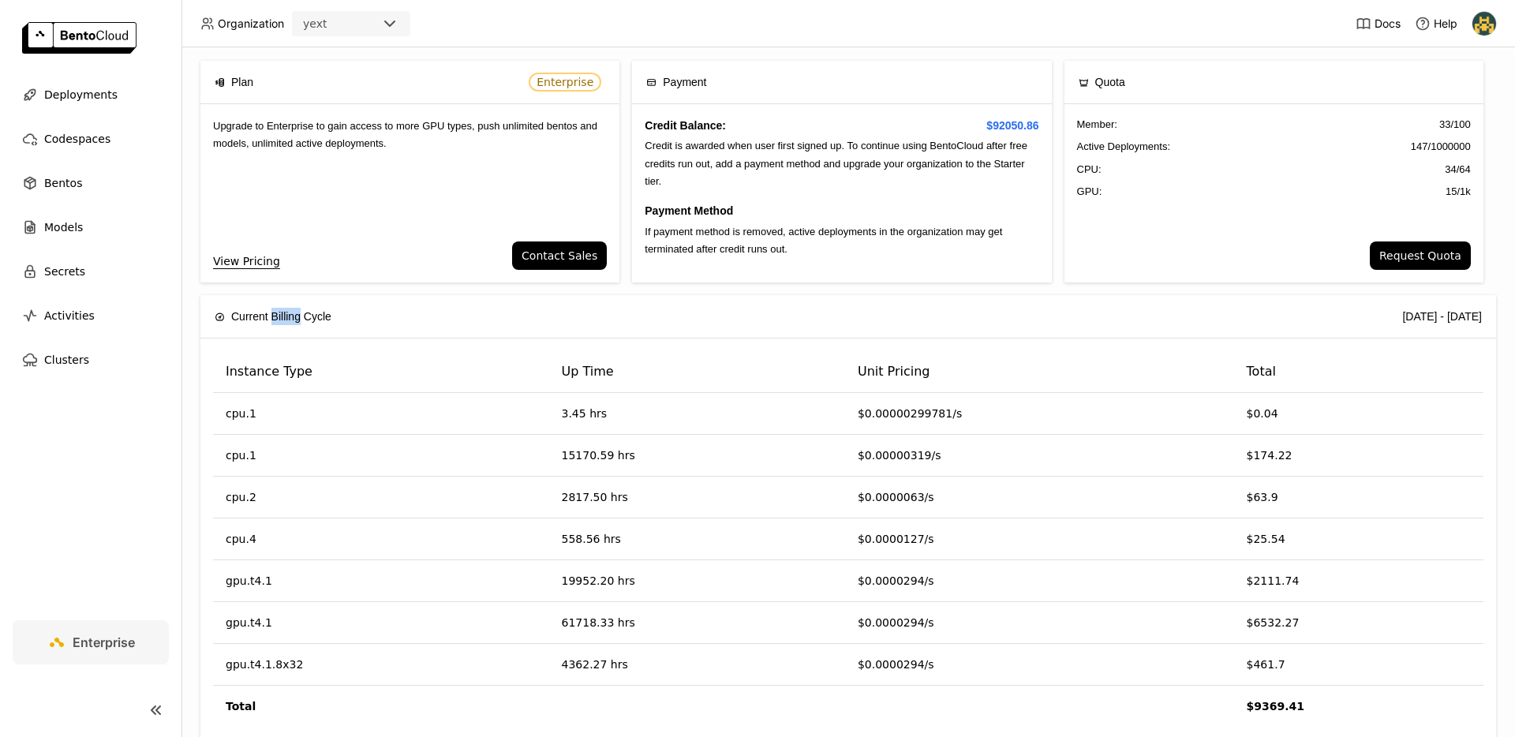
drag, startPoint x: 292, startPoint y: 318, endPoint x: 274, endPoint y: 315, distance: 18.4
click at [274, 315] on span "Current Billing Cycle" at bounding box center [281, 316] width 100 height 17
click at [256, 315] on span "Current Billing Cycle" at bounding box center [281, 316] width 100 height 17
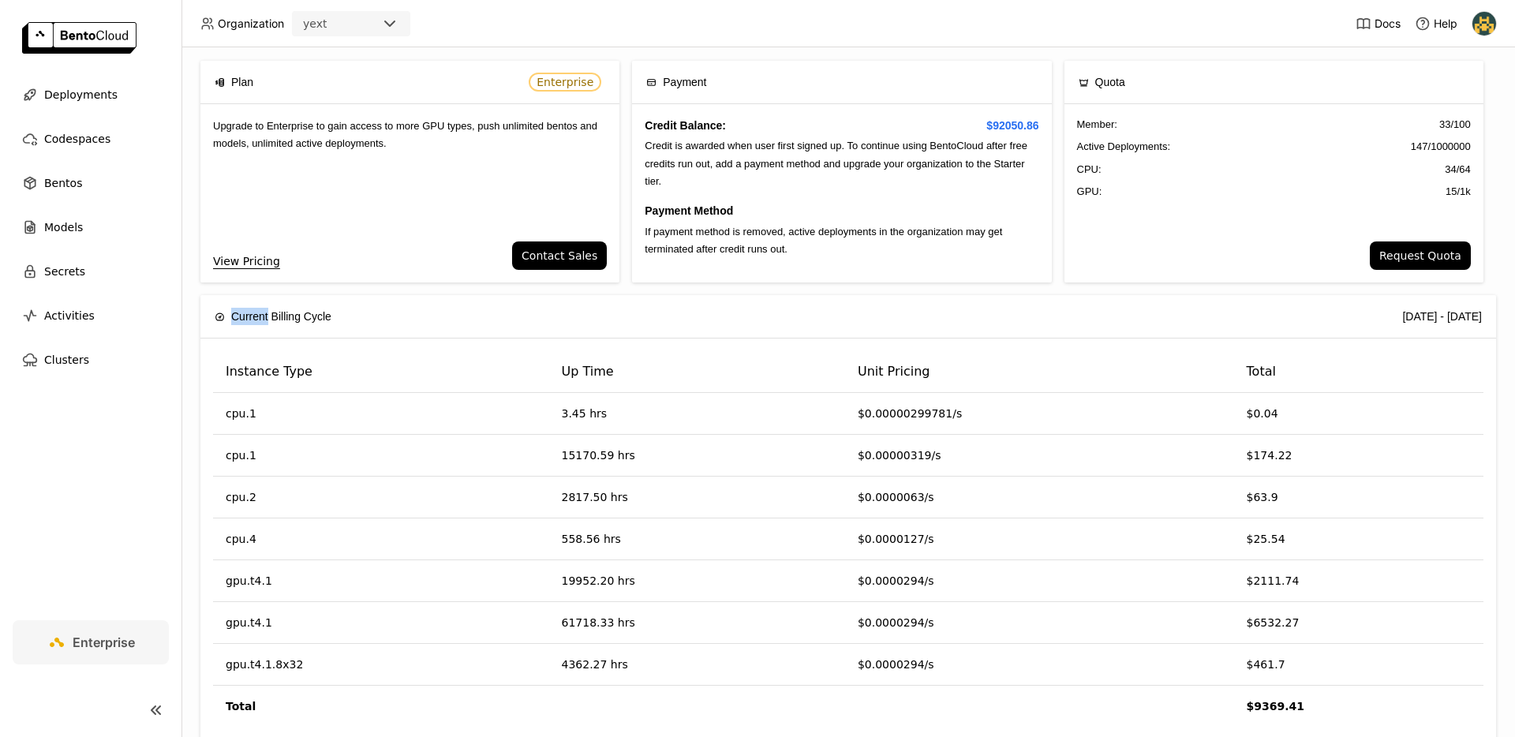
click at [256, 315] on span "Current Billing Cycle" at bounding box center [281, 316] width 100 height 17
click at [223, 315] on icon at bounding box center [220, 317] width 10 height 10
click at [223, 315] on icon at bounding box center [220, 316] width 8 height 7
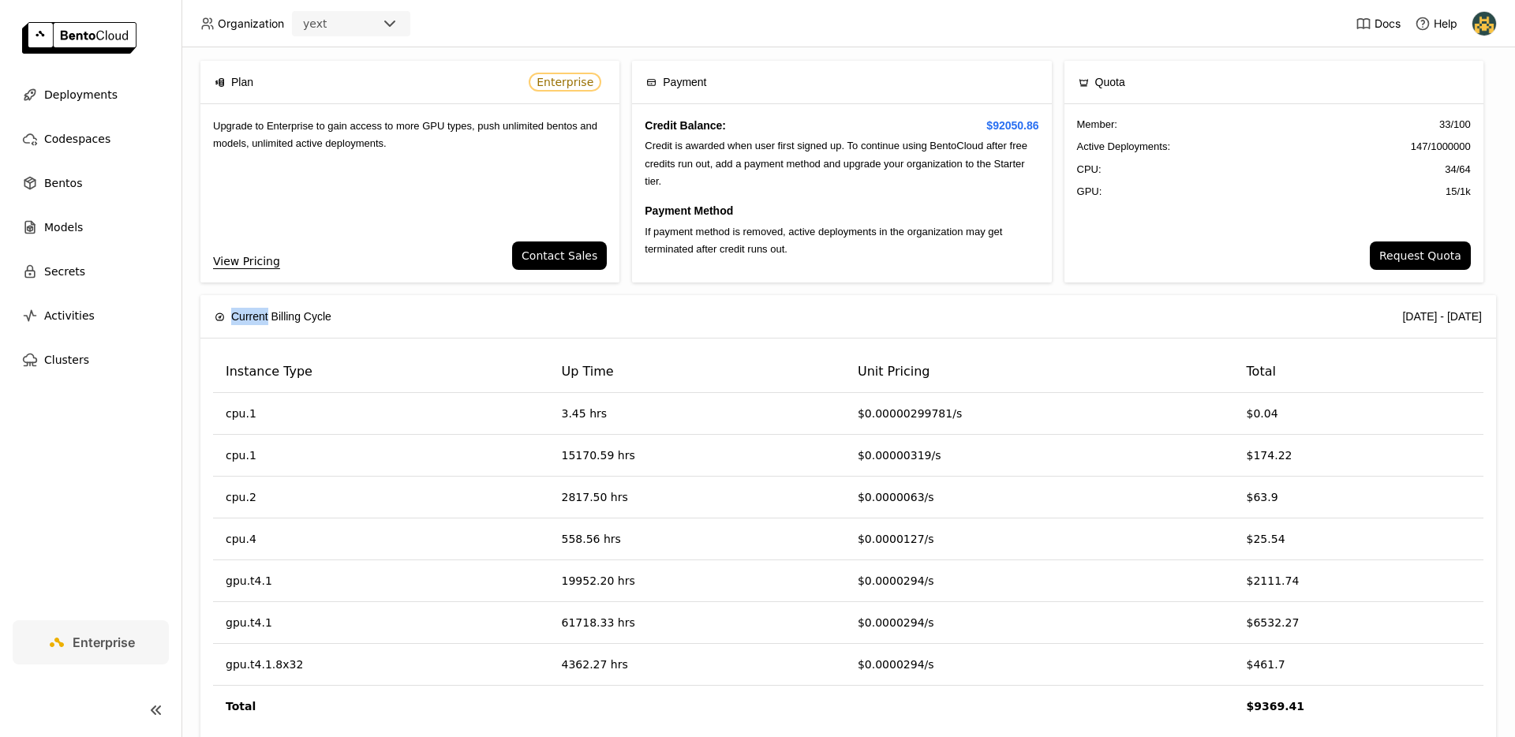
click at [223, 315] on icon at bounding box center [220, 316] width 8 height 7
